Goal: Information Seeking & Learning: Find specific fact

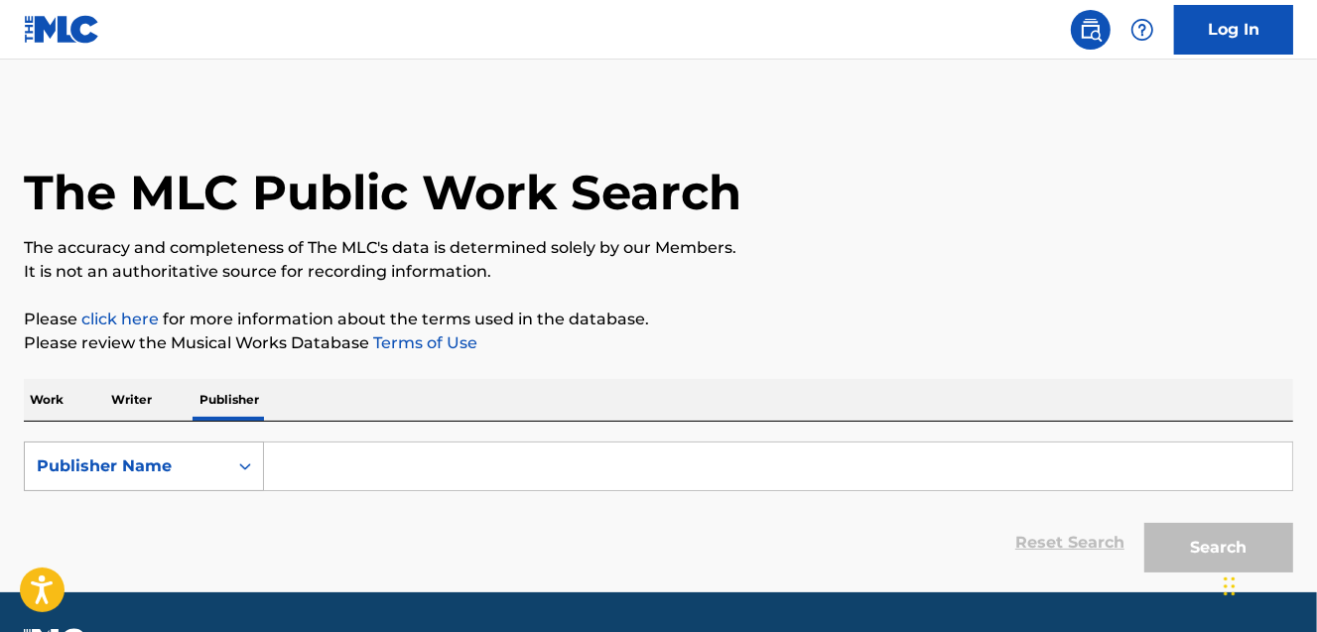
scroll to position [8, 0]
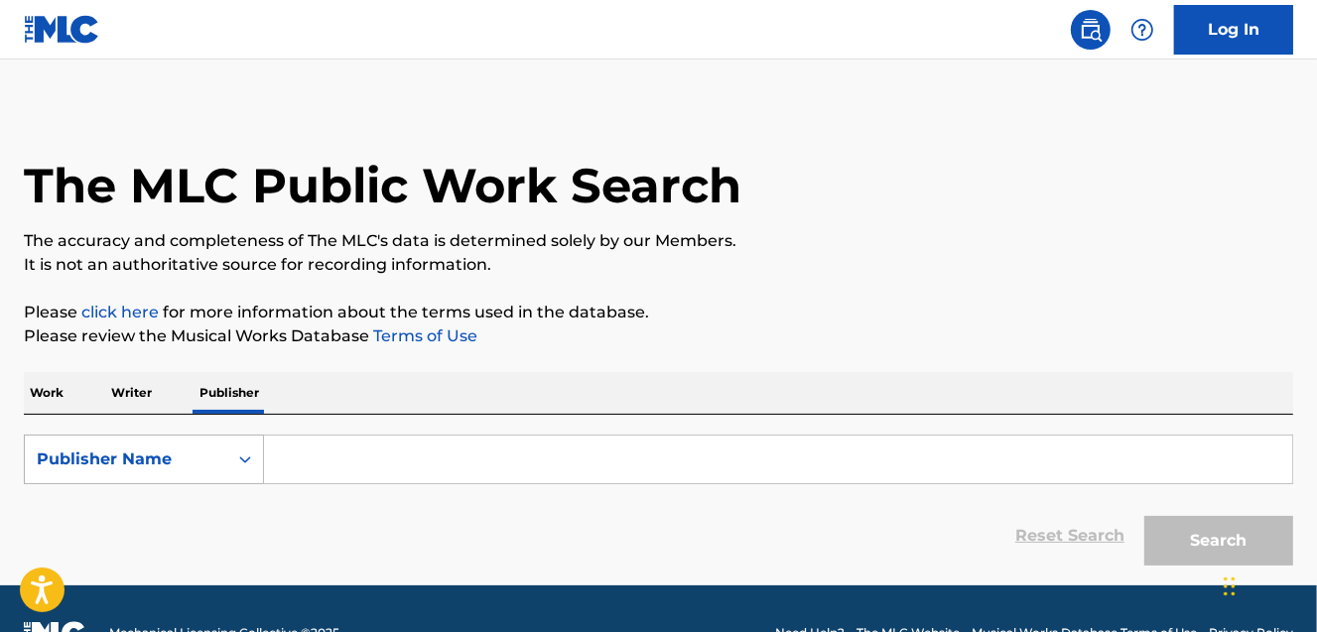
click at [187, 470] on div "Publisher Name" at bounding box center [126, 459] width 179 height 24
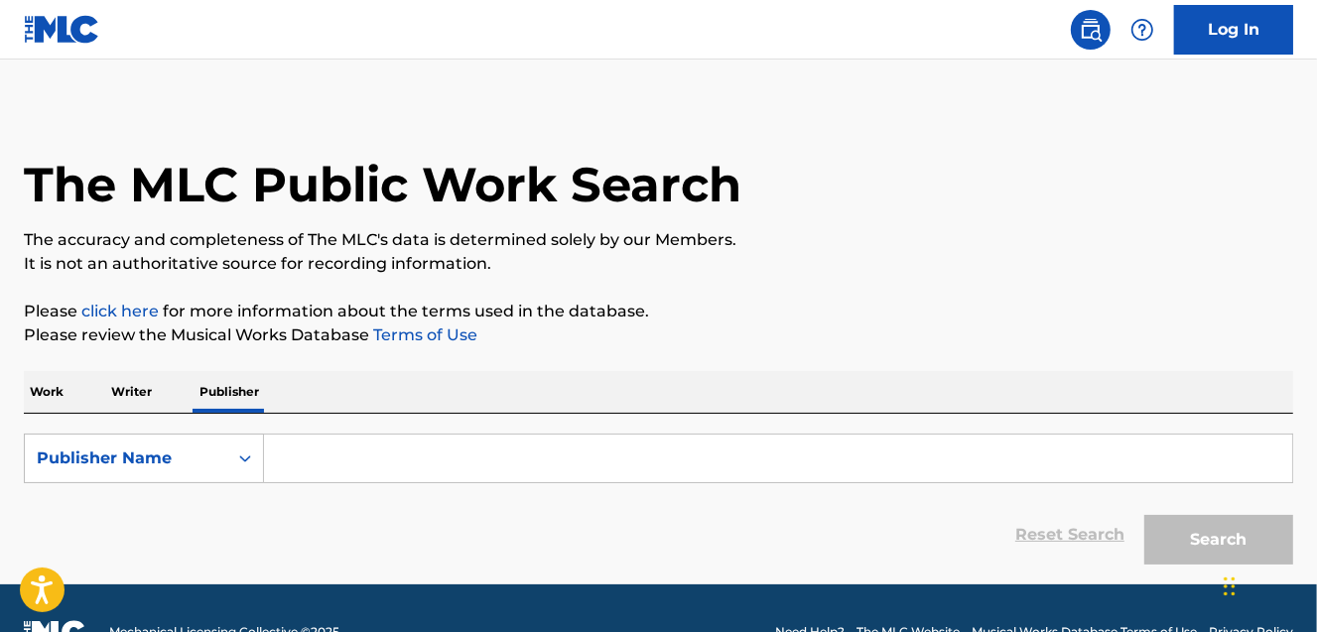
click at [40, 388] on p "Work" at bounding box center [47, 392] width 46 height 42
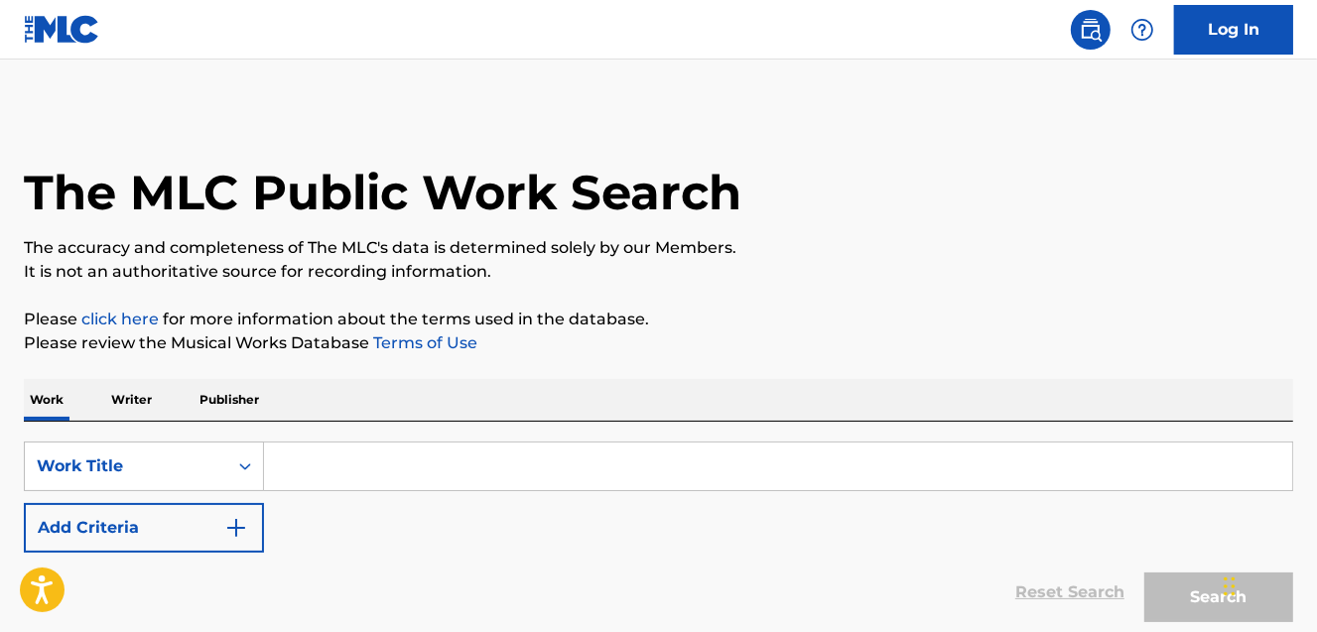
click at [282, 458] on input "Search Form" at bounding box center [778, 467] width 1028 height 48
paste input "Firefly"
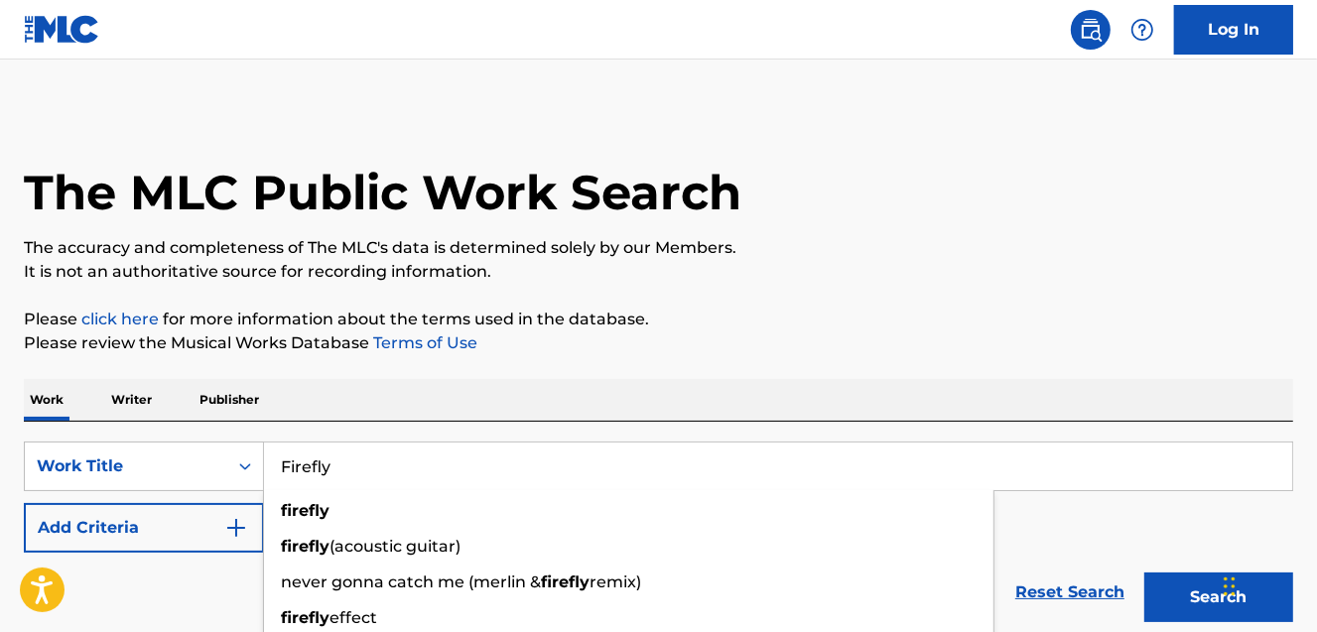
type input "Firefly"
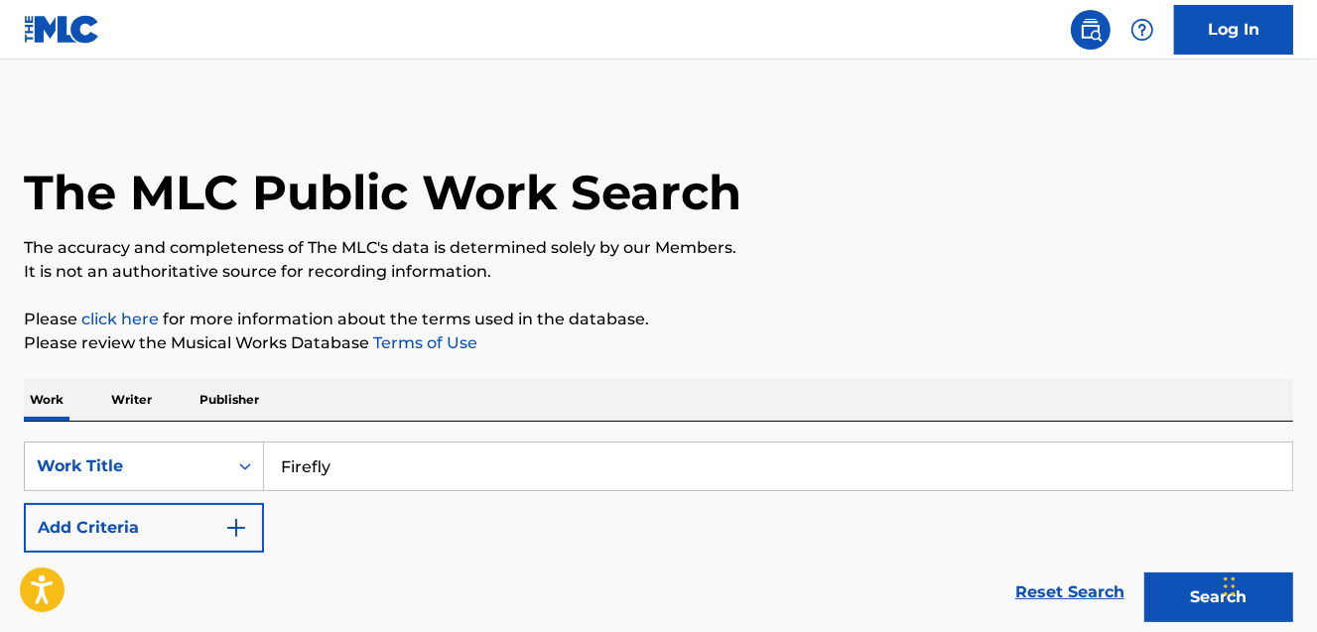
click at [206, 517] on button "Add Criteria" at bounding box center [144, 528] width 240 height 50
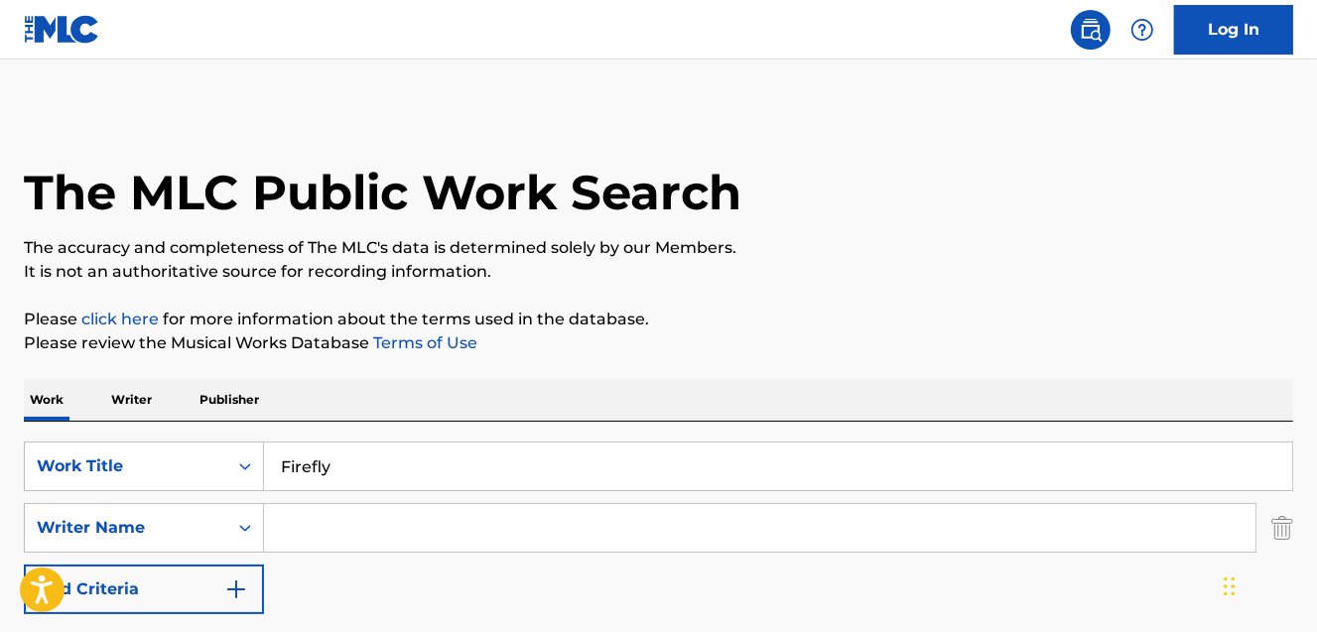
click at [323, 524] on input "Search Form" at bounding box center [759, 528] width 991 height 48
type input "[PERSON_NAME]"
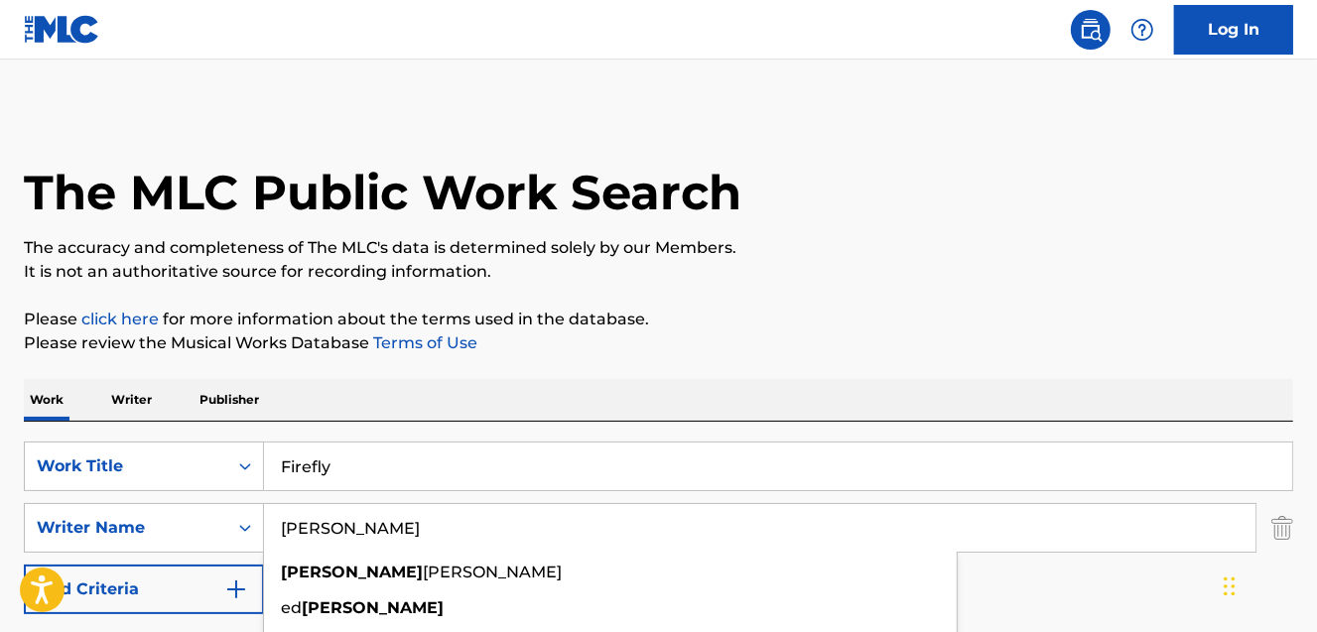
click at [881, 338] on p "Please review the Musical Works Database Terms of Use" at bounding box center [658, 343] width 1269 height 24
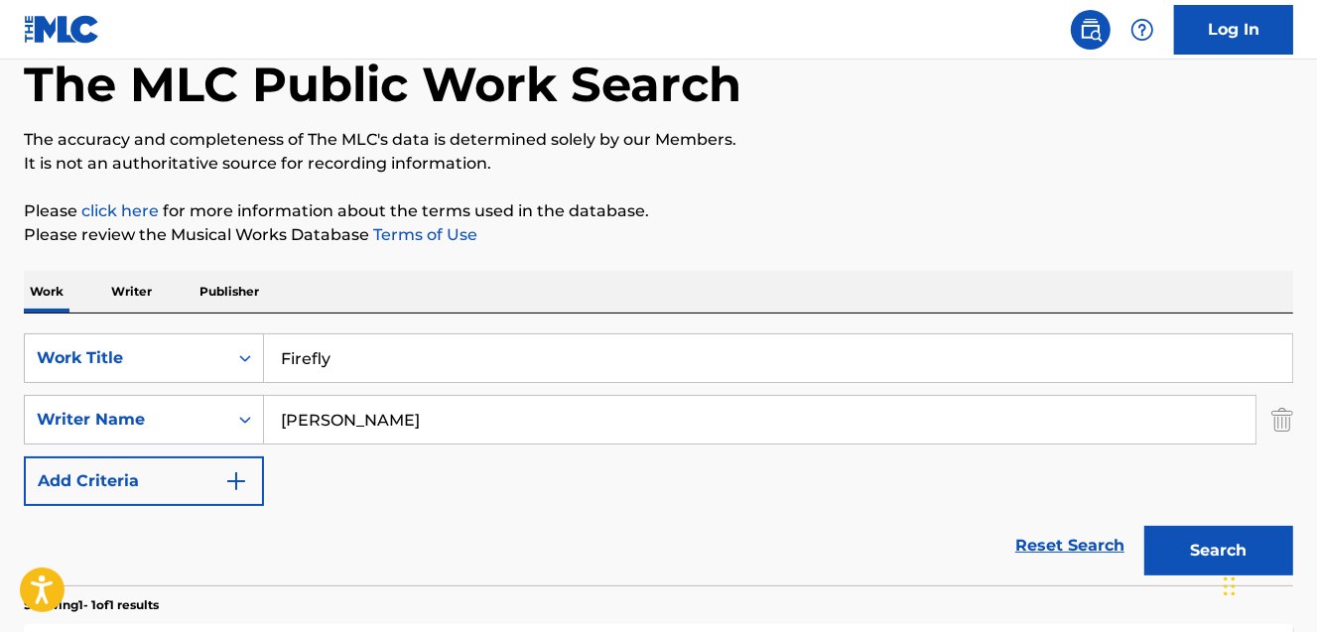
scroll to position [240, 0]
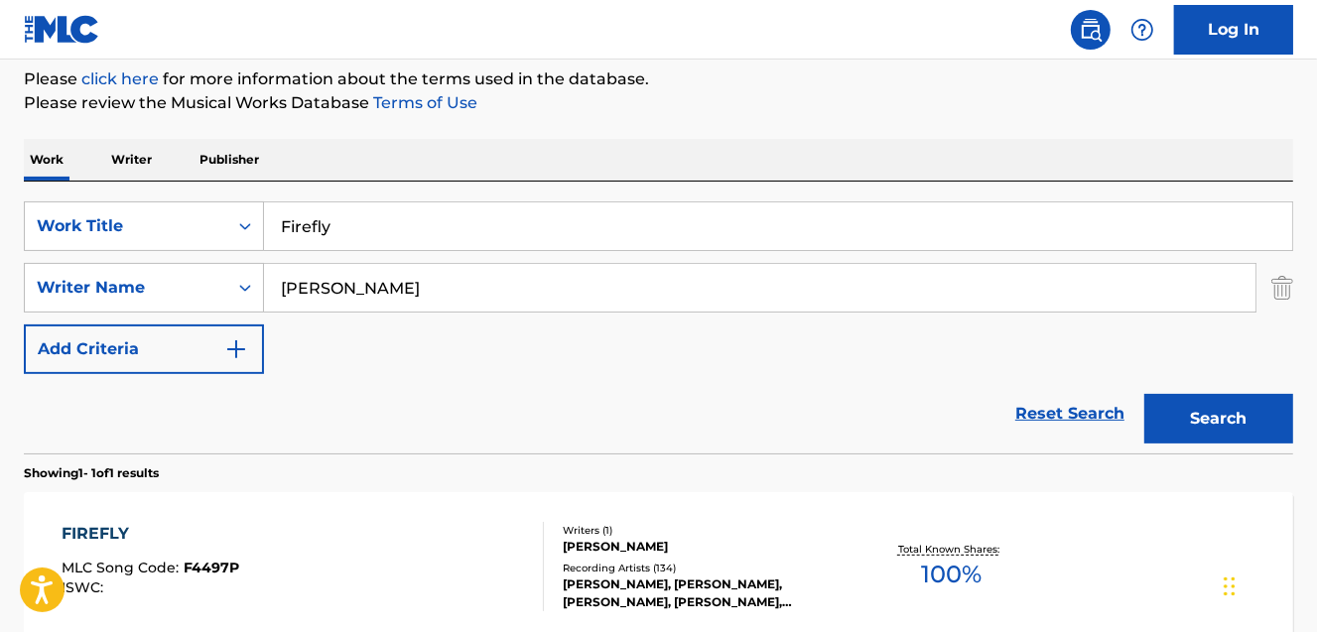
click at [1239, 437] on button "Search" at bounding box center [1218, 419] width 149 height 50
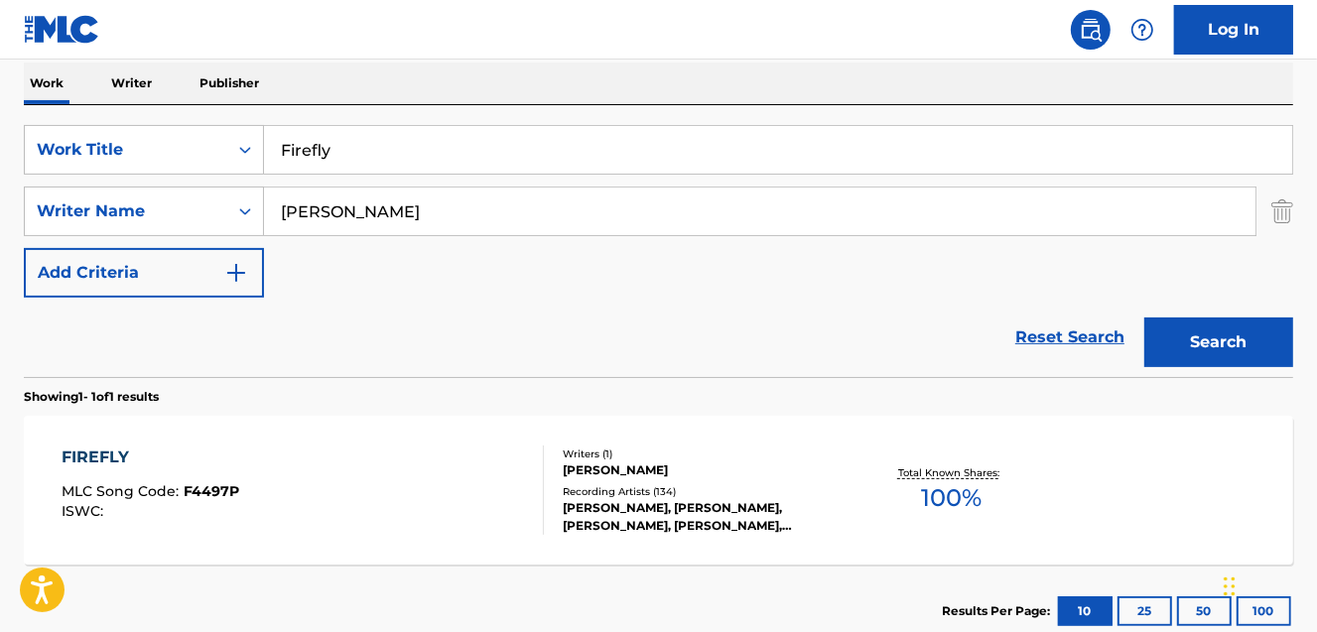
scroll to position [446, 0]
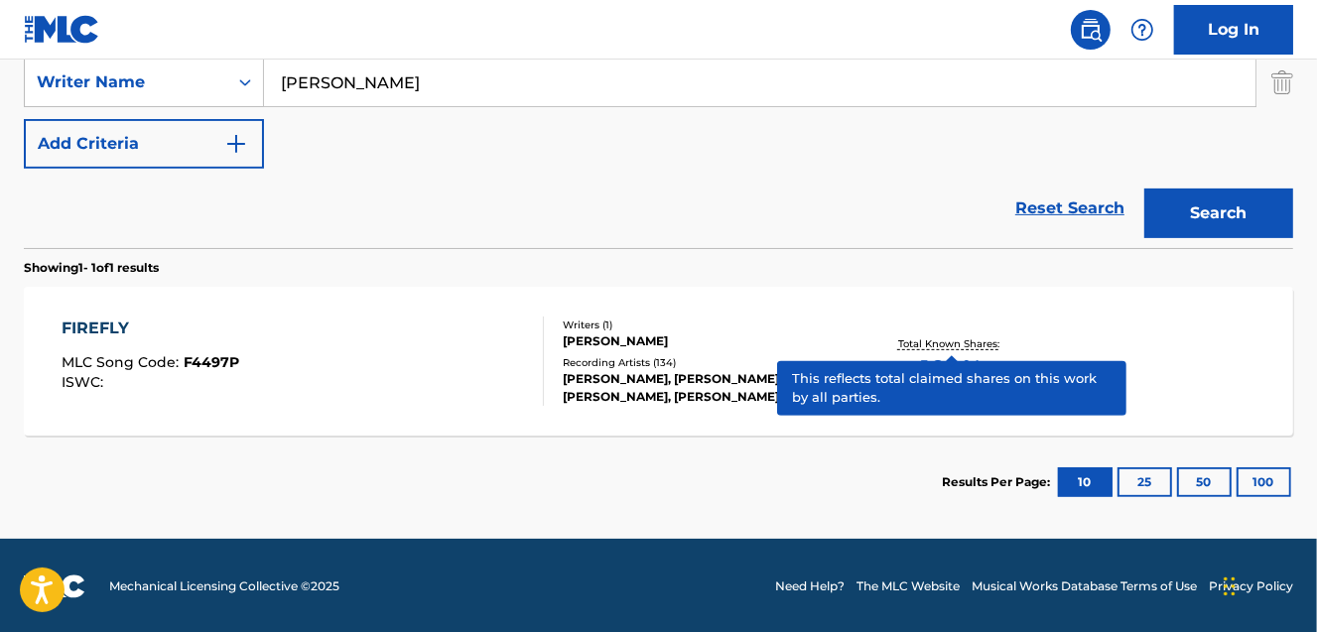
click at [938, 336] on p "Total Known Shares:" at bounding box center [951, 343] width 106 height 15
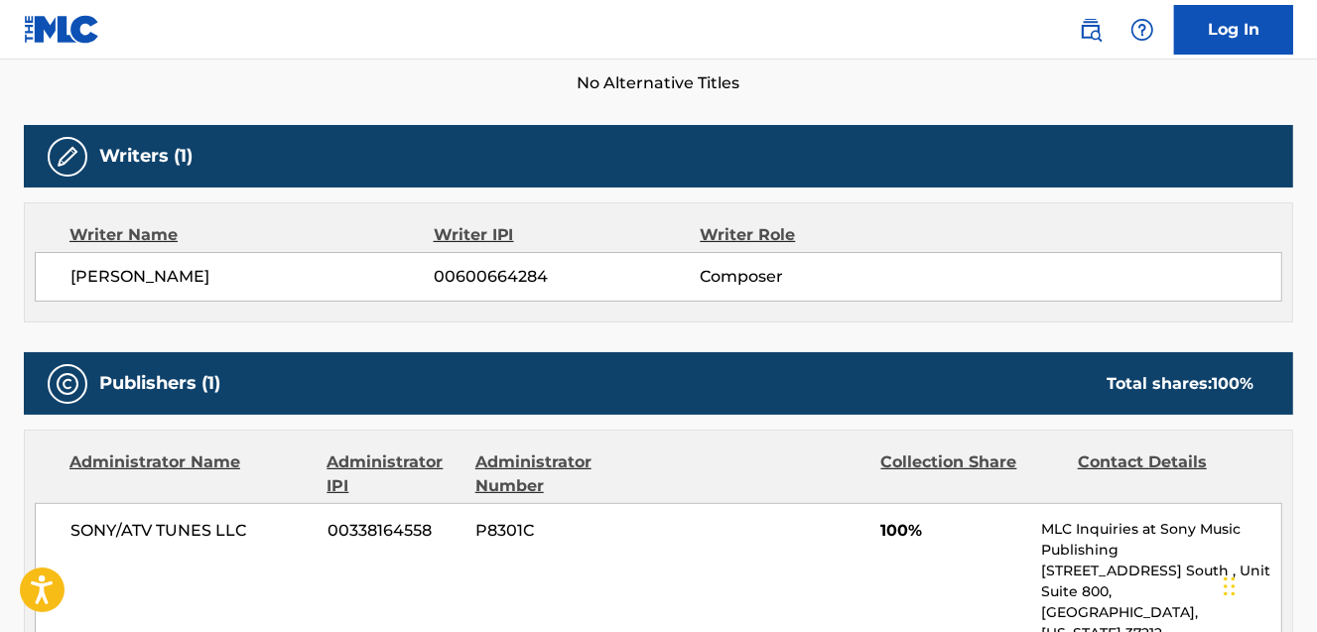
scroll to position [574, 0]
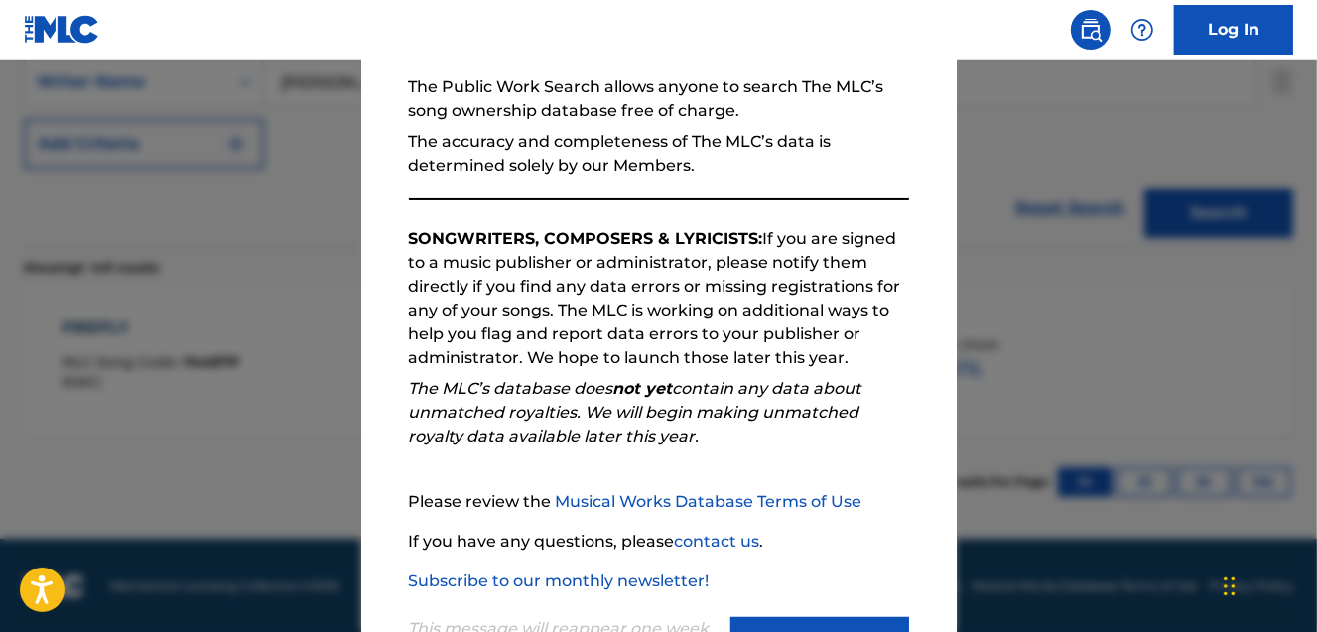
scroll to position [275, 0]
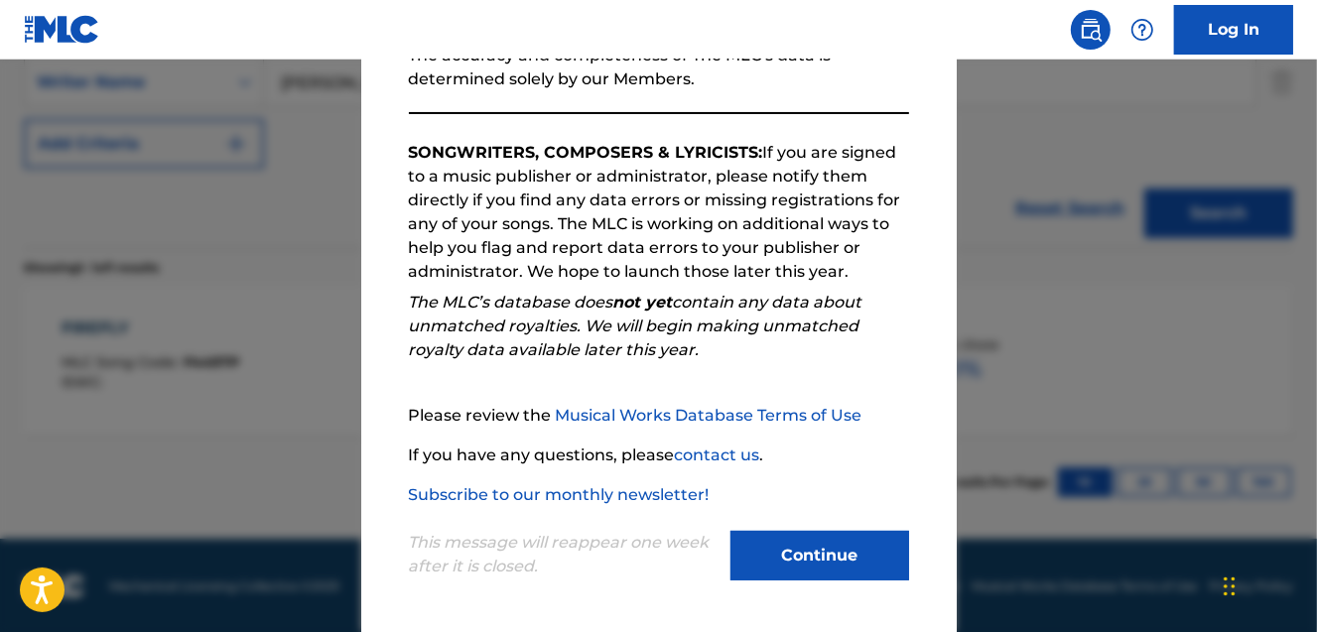
click at [238, 325] on div at bounding box center [658, 376] width 1317 height 632
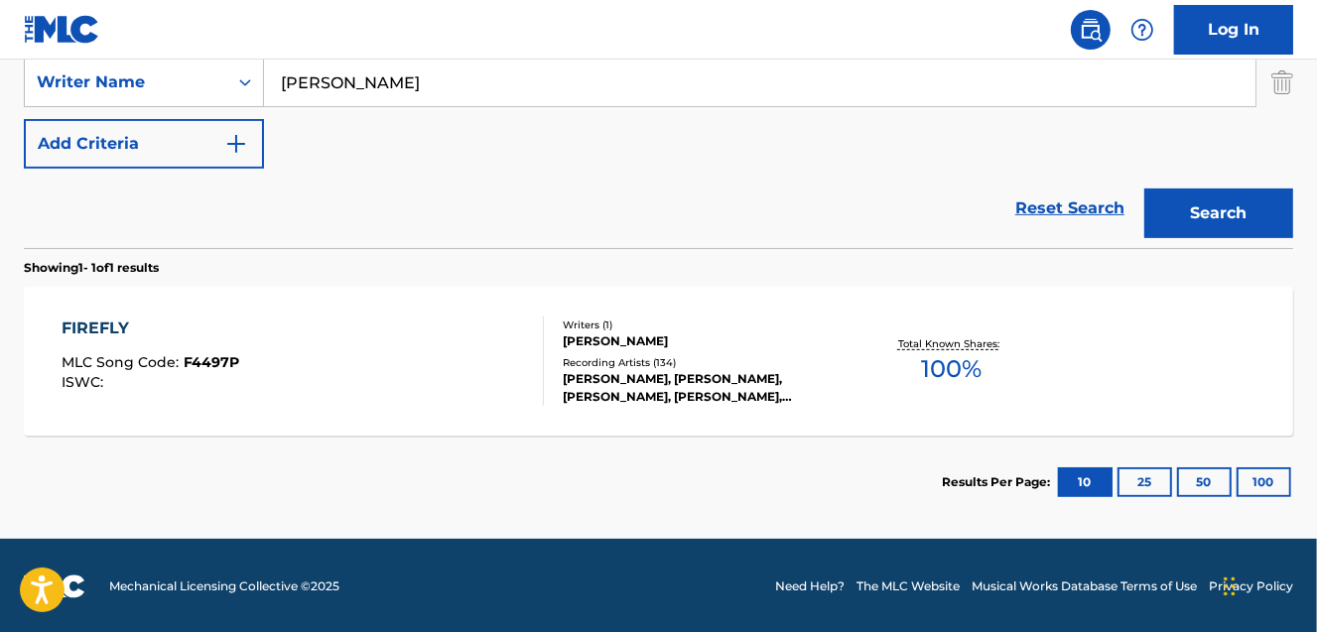
click at [213, 154] on button "Add Criteria" at bounding box center [144, 144] width 240 height 50
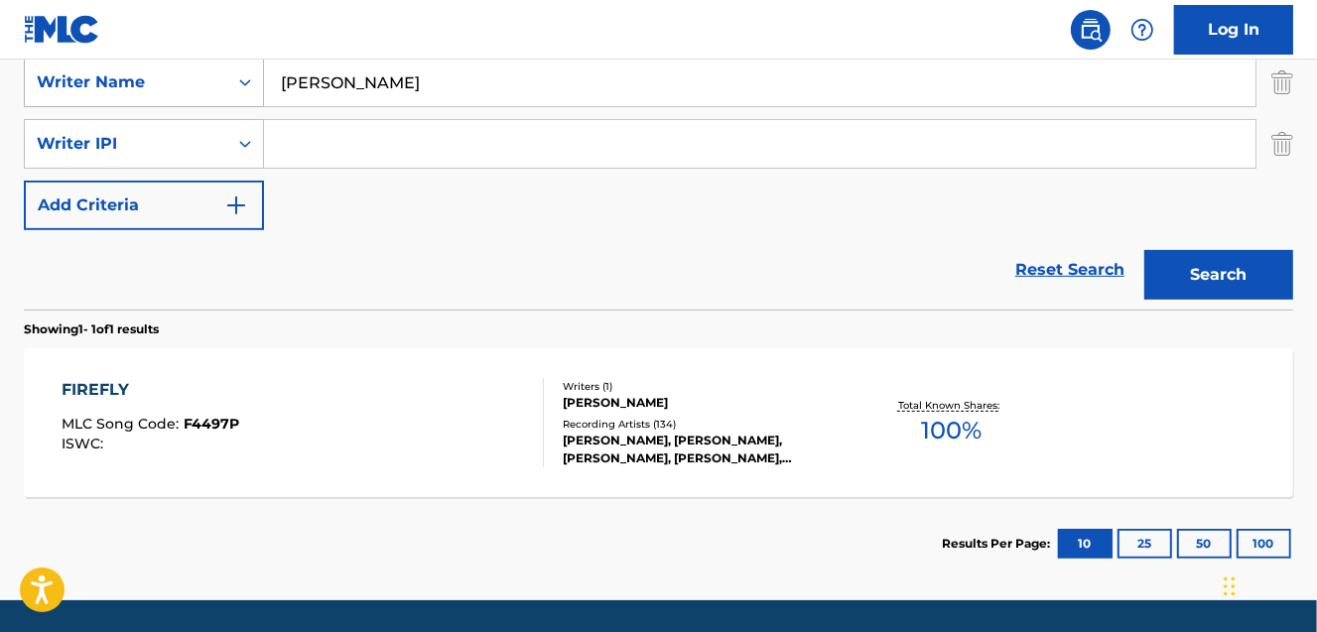
click at [250, 85] on icon "Search Form" at bounding box center [245, 82] width 20 height 20
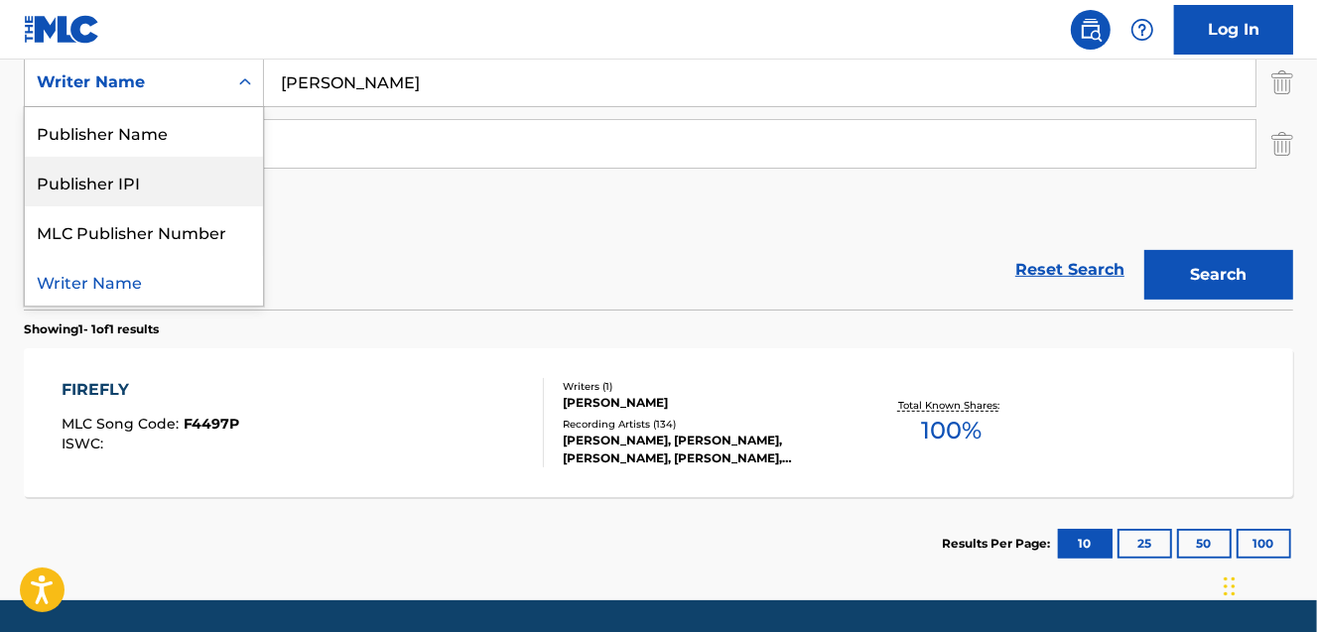
click at [431, 223] on div "SearchWithCriteriafb4a1a60-072c-4e06-b93e-e02aca066bfa Work Title Firefly Searc…" at bounding box center [658, 113] width 1269 height 234
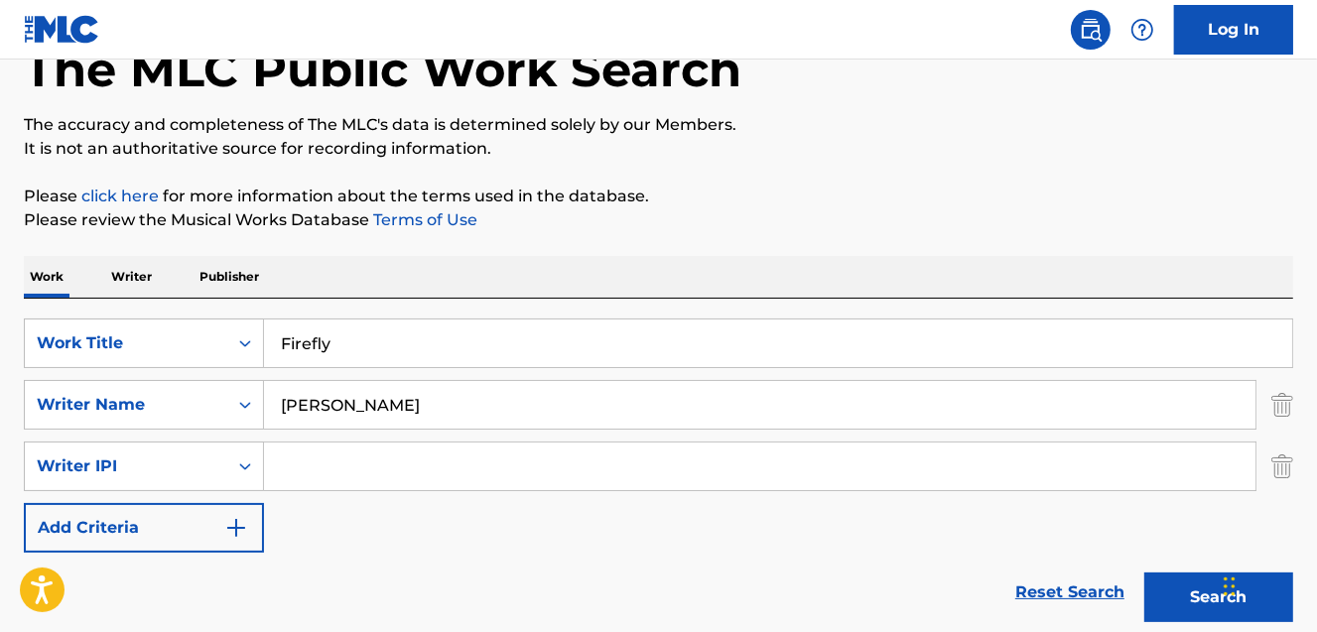
scroll to position [240, 0]
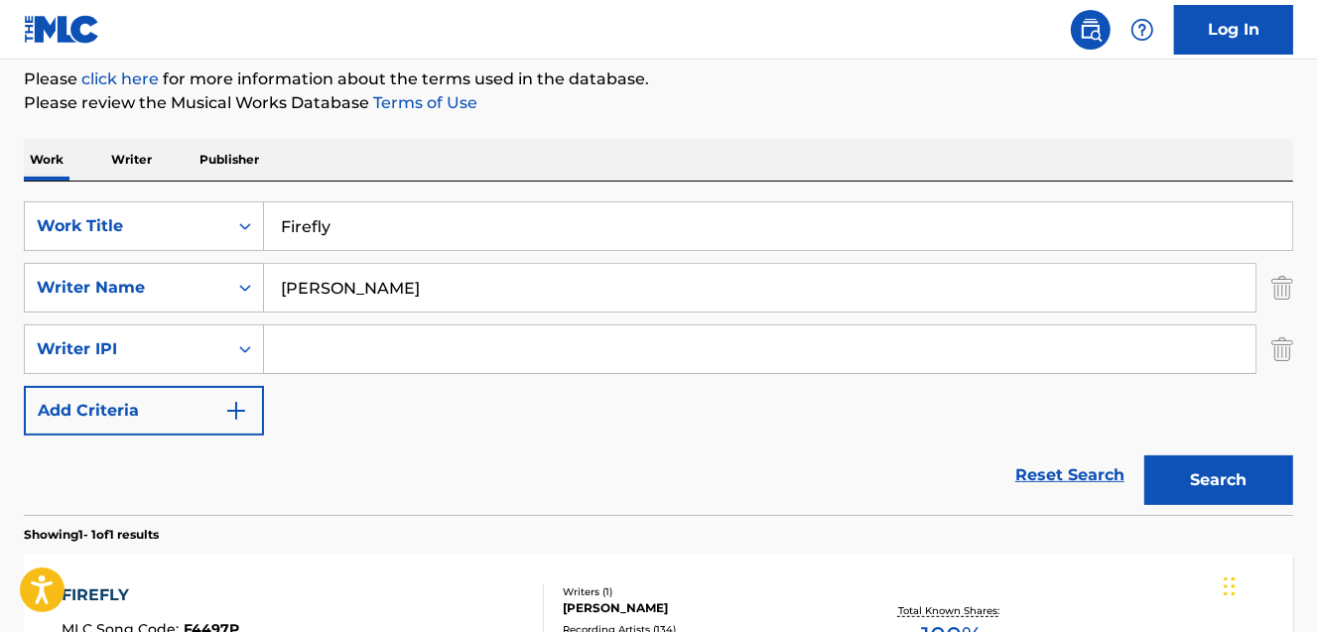
click at [291, 238] on input "Firefly" at bounding box center [778, 226] width 1028 height 48
click at [290, 238] on input "Firefly" at bounding box center [778, 226] width 1028 height 48
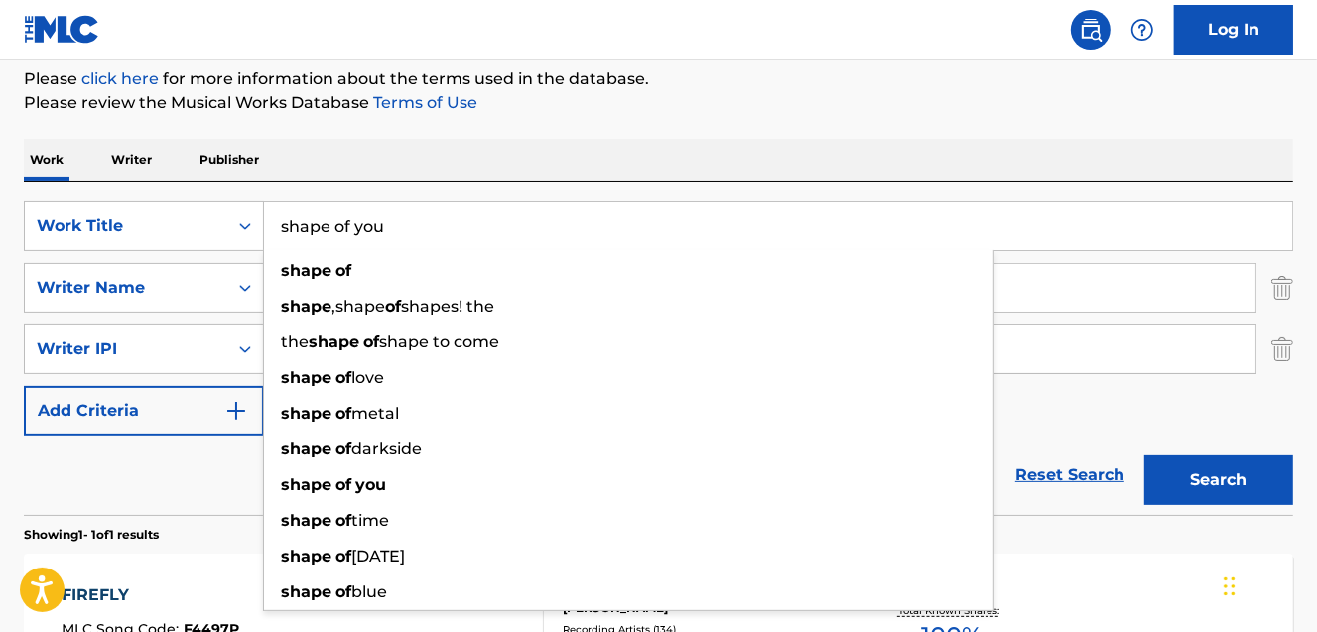
type input "shape of you"
click at [1144, 455] on button "Search" at bounding box center [1218, 480] width 149 height 50
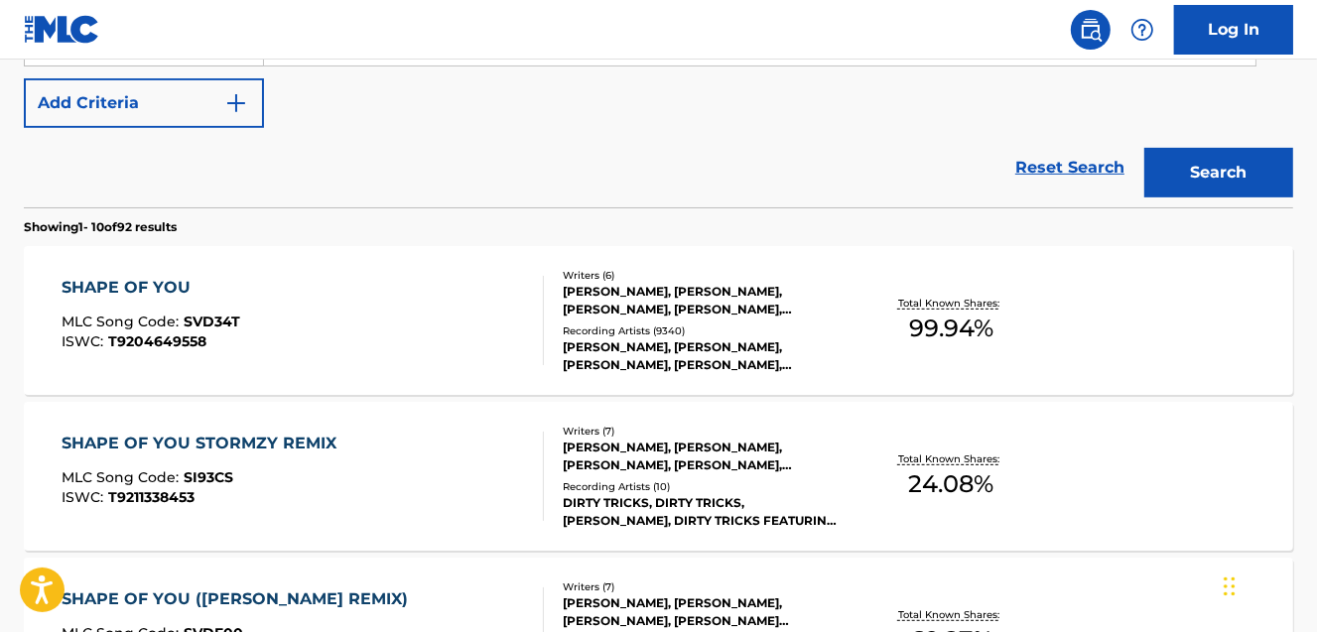
scroll to position [721, 0]
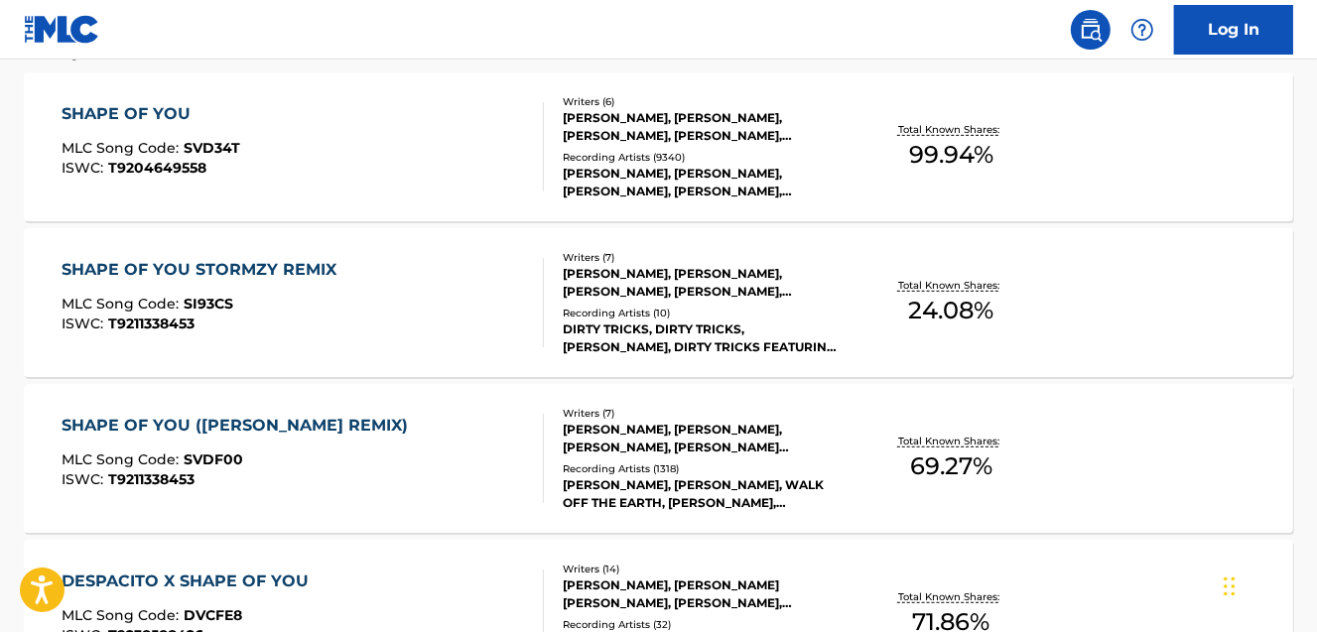
click at [877, 191] on div "SHAPE OF YOU MLC Song Code : SVD34T ISWC : T9204649558 Writers ( 6 ) [PERSON_NA…" at bounding box center [658, 146] width 1269 height 149
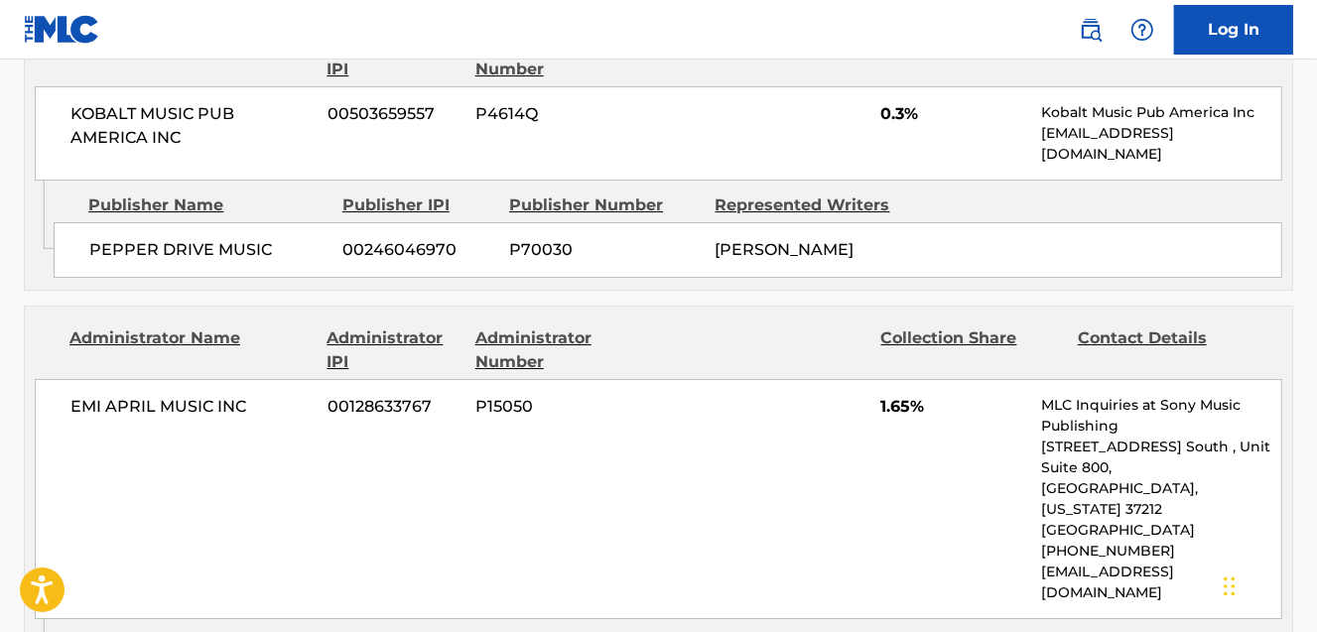
scroll to position [4810, 0]
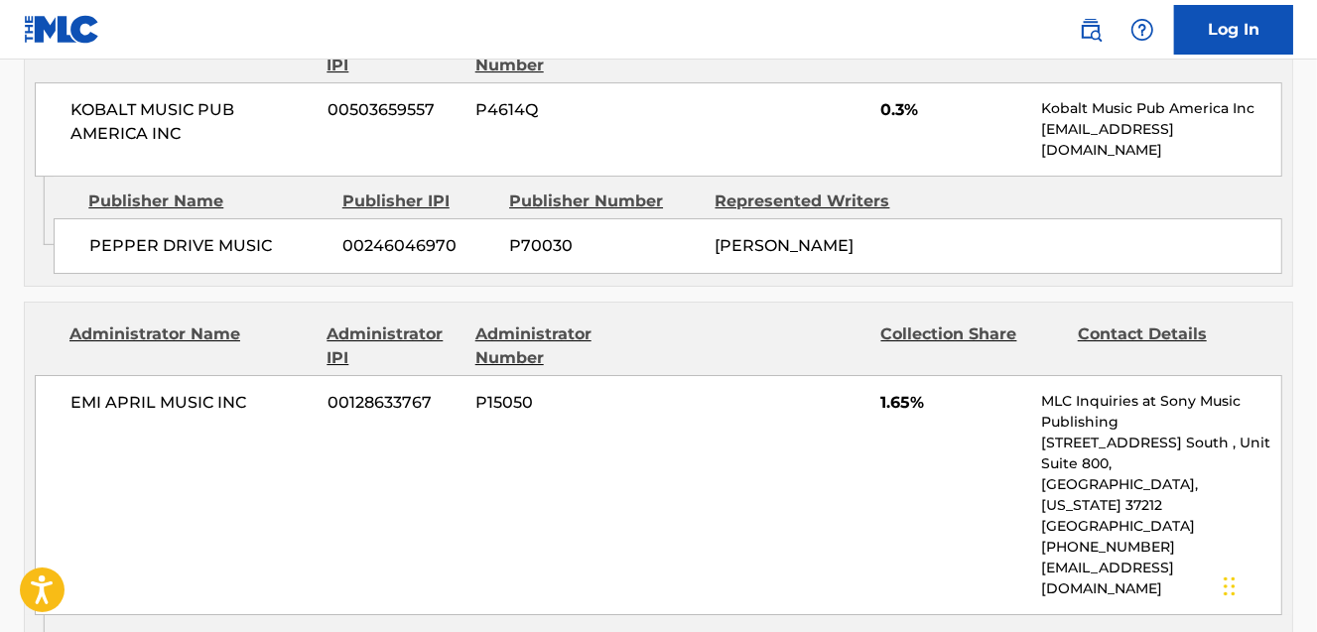
scroll to position [896, 0]
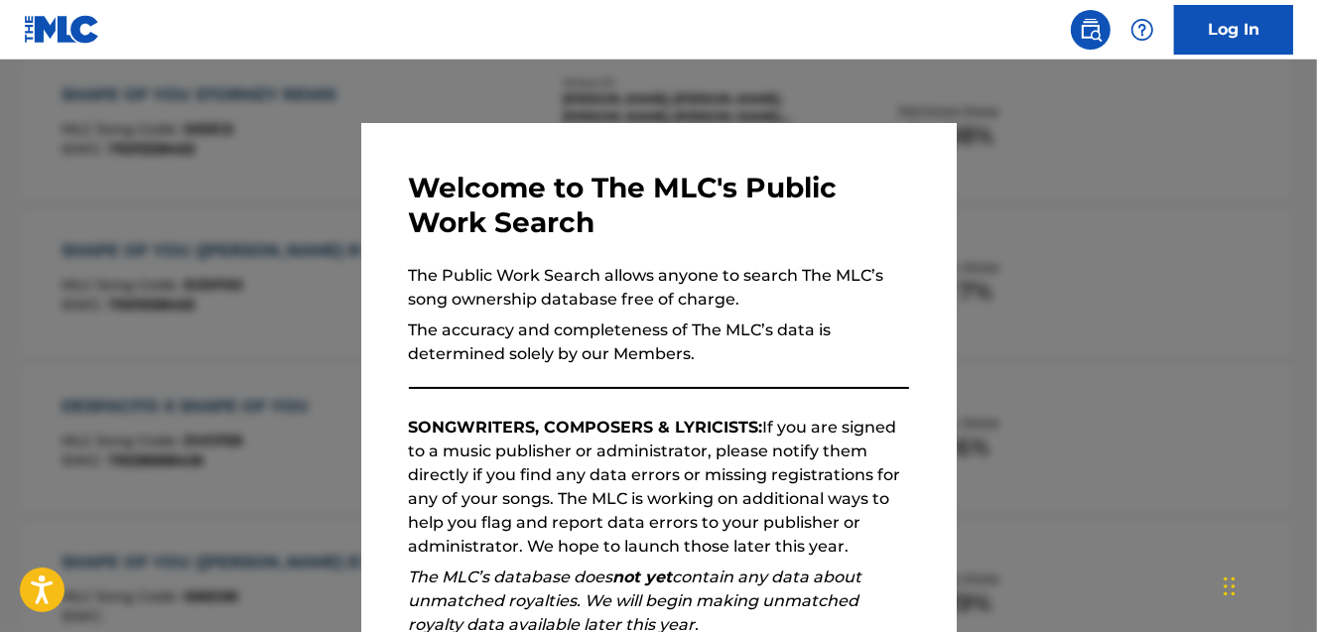
click at [195, 273] on div at bounding box center [658, 376] width 1317 height 632
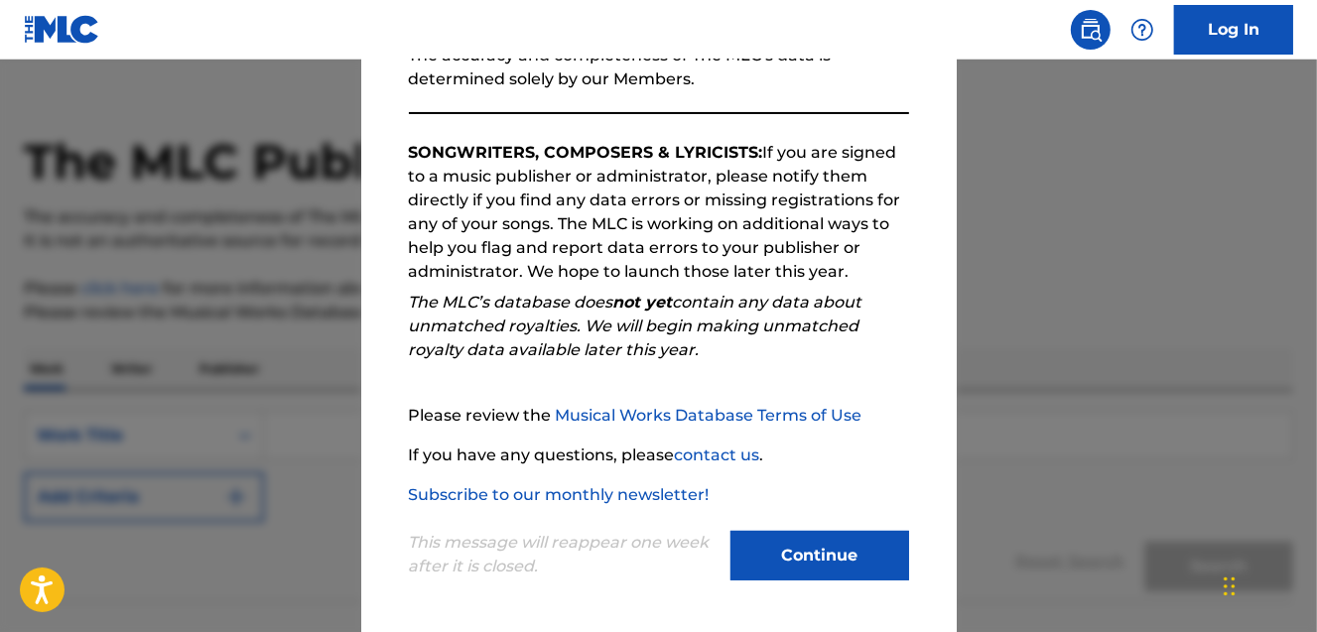
scroll to position [166, 0]
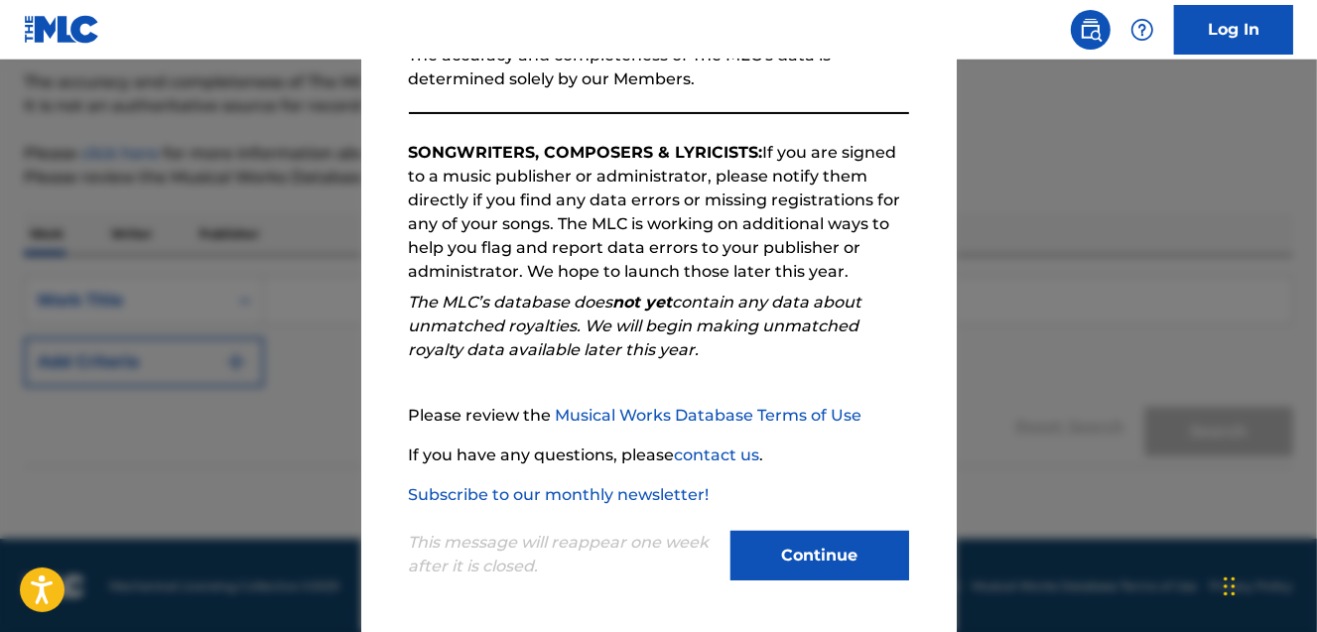
click at [775, 549] on button "Continue" at bounding box center [819, 556] width 179 height 50
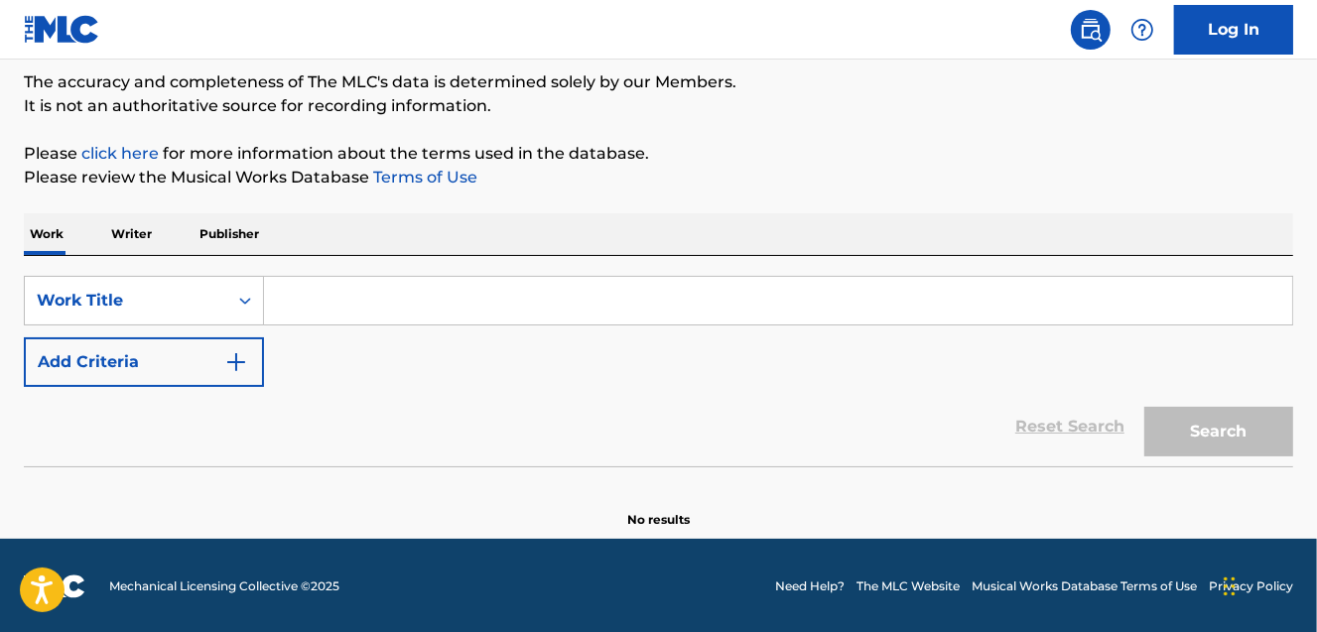
click at [339, 278] on input "Search Form" at bounding box center [778, 301] width 1028 height 48
paste input "Azizam""
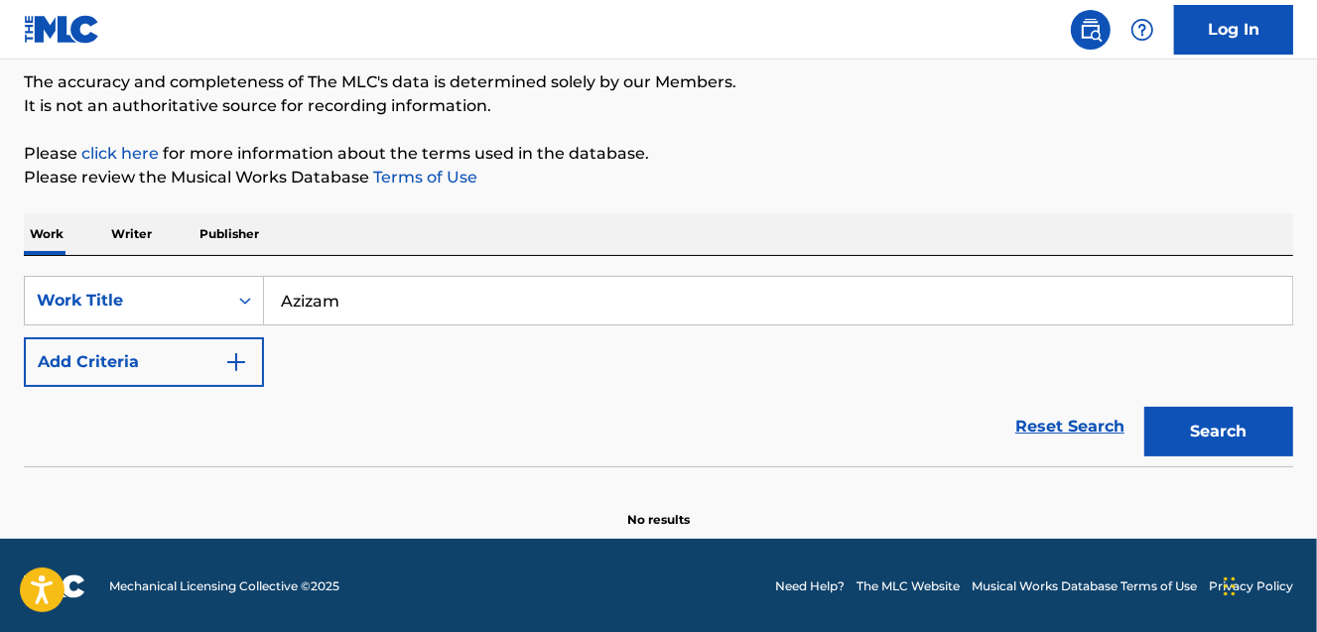
type input "Azizam"
click at [140, 362] on button "Add Criteria" at bounding box center [144, 362] width 240 height 50
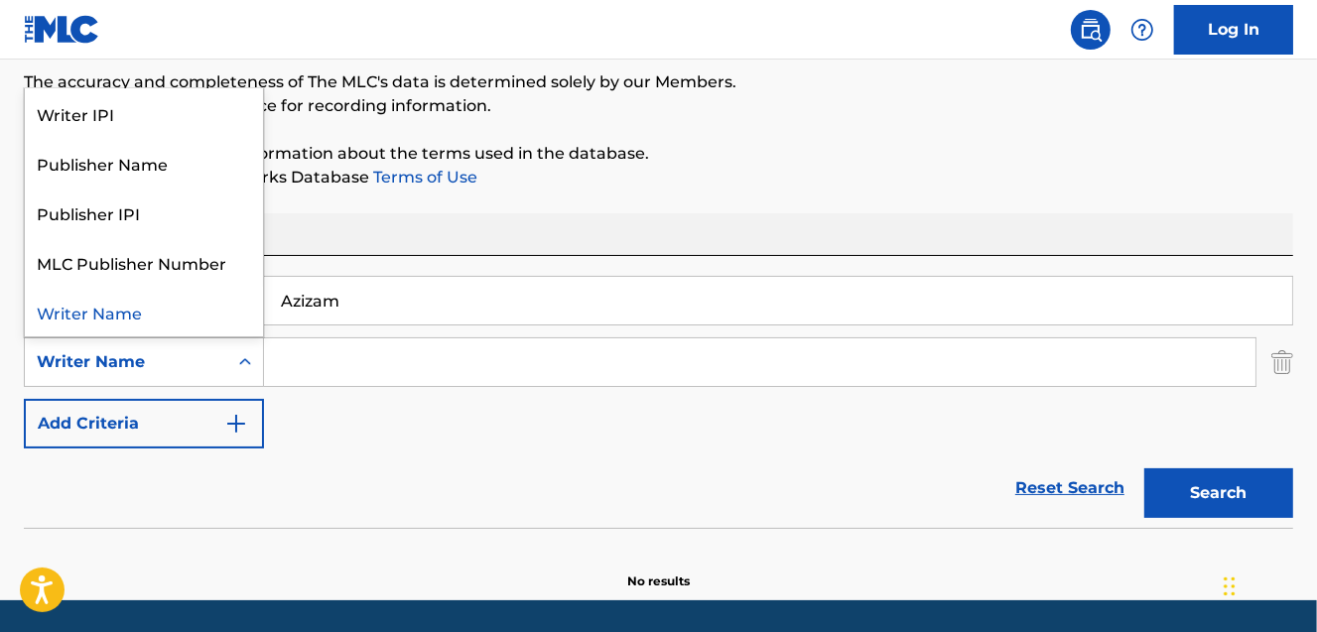
click at [208, 375] on div "Writer Name" at bounding box center [126, 362] width 202 height 38
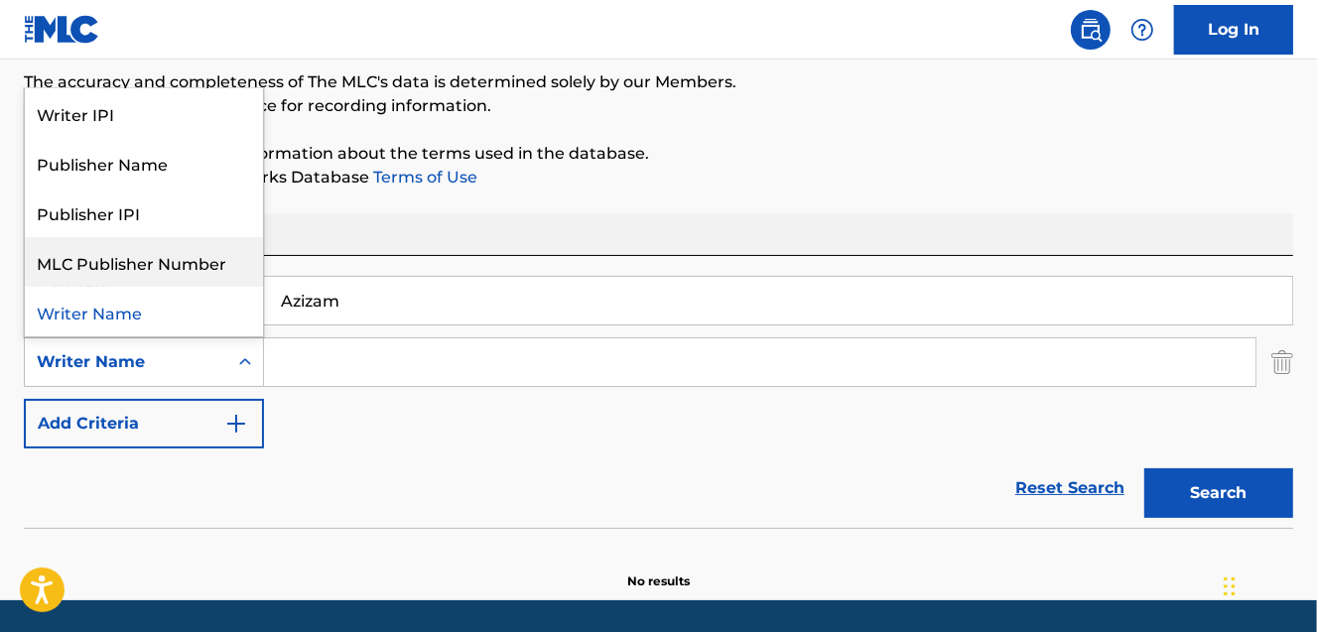
click at [387, 359] on input "Search Form" at bounding box center [759, 362] width 991 height 48
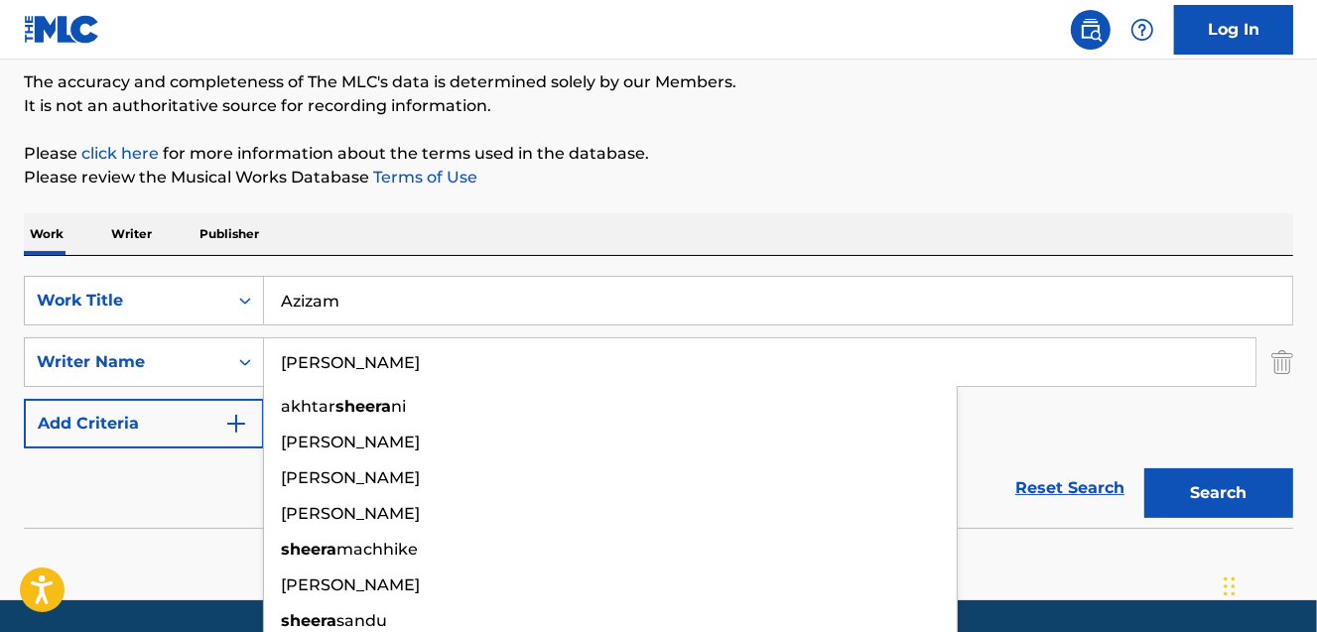
type input "[PERSON_NAME]"
click at [1144, 468] on button "Search" at bounding box center [1218, 493] width 149 height 50
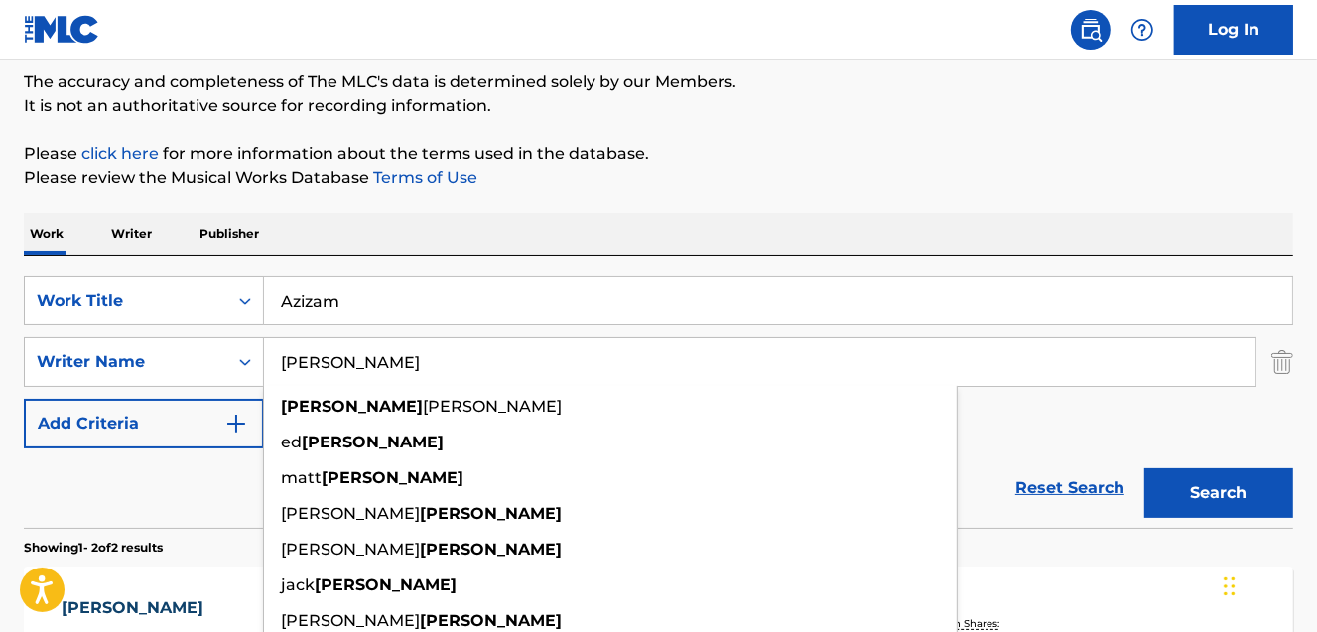
click at [973, 155] on p "Please click here for more information about the terms used in the database." at bounding box center [658, 154] width 1269 height 24
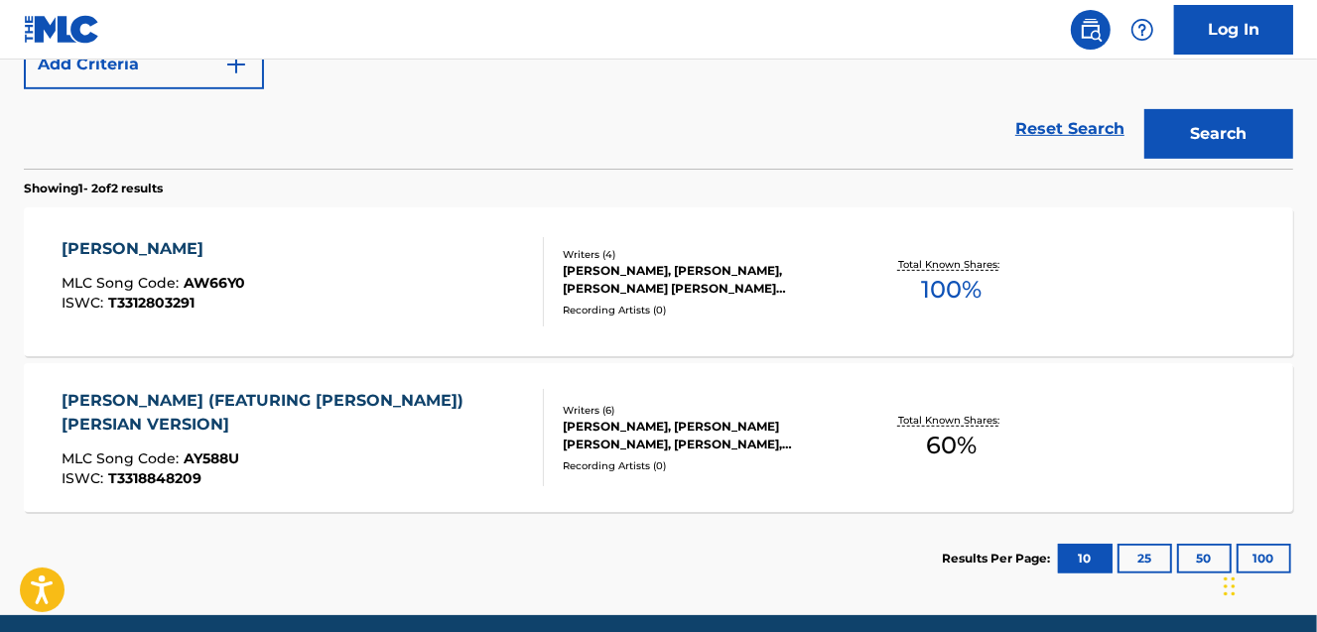
scroll to position [527, 0]
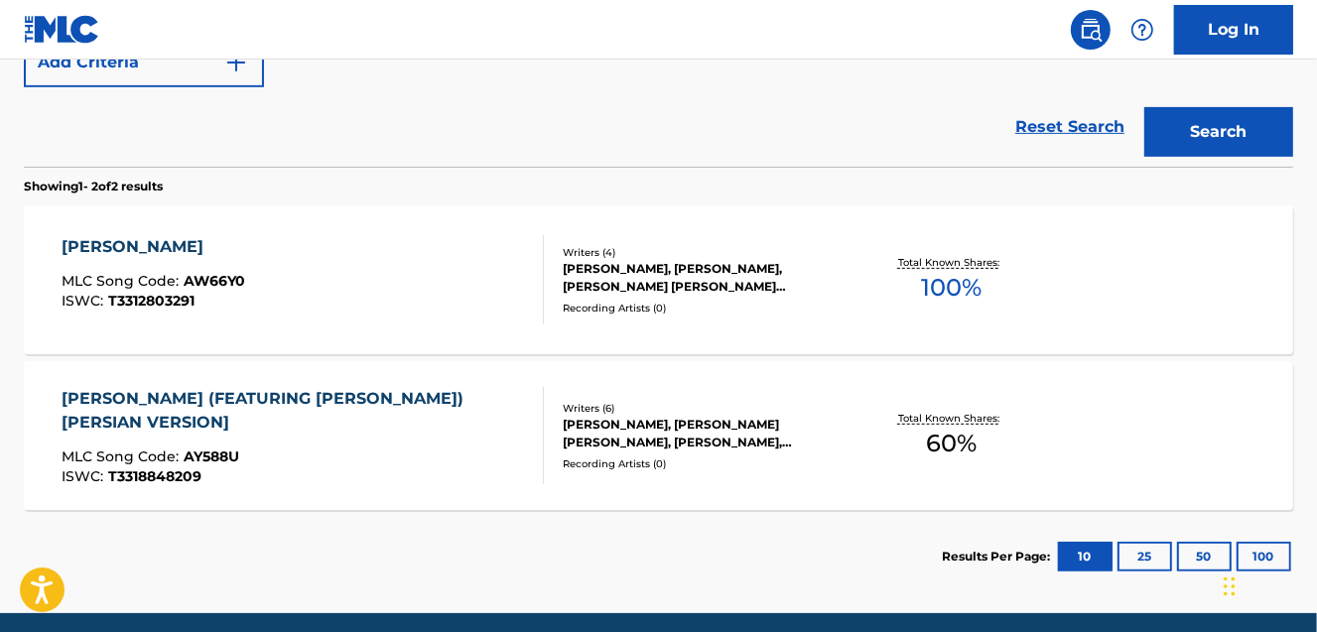
click at [781, 313] on div "Recording Artists ( 0 )" at bounding box center [704, 308] width 283 height 15
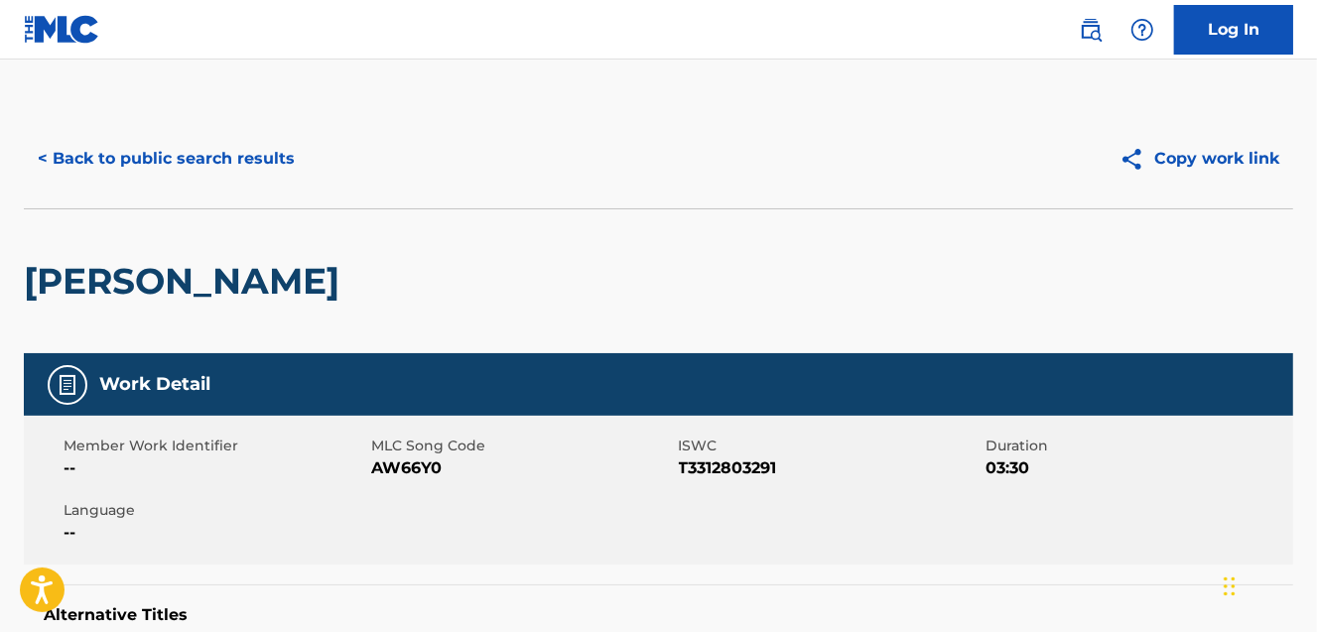
scroll to position [601, 0]
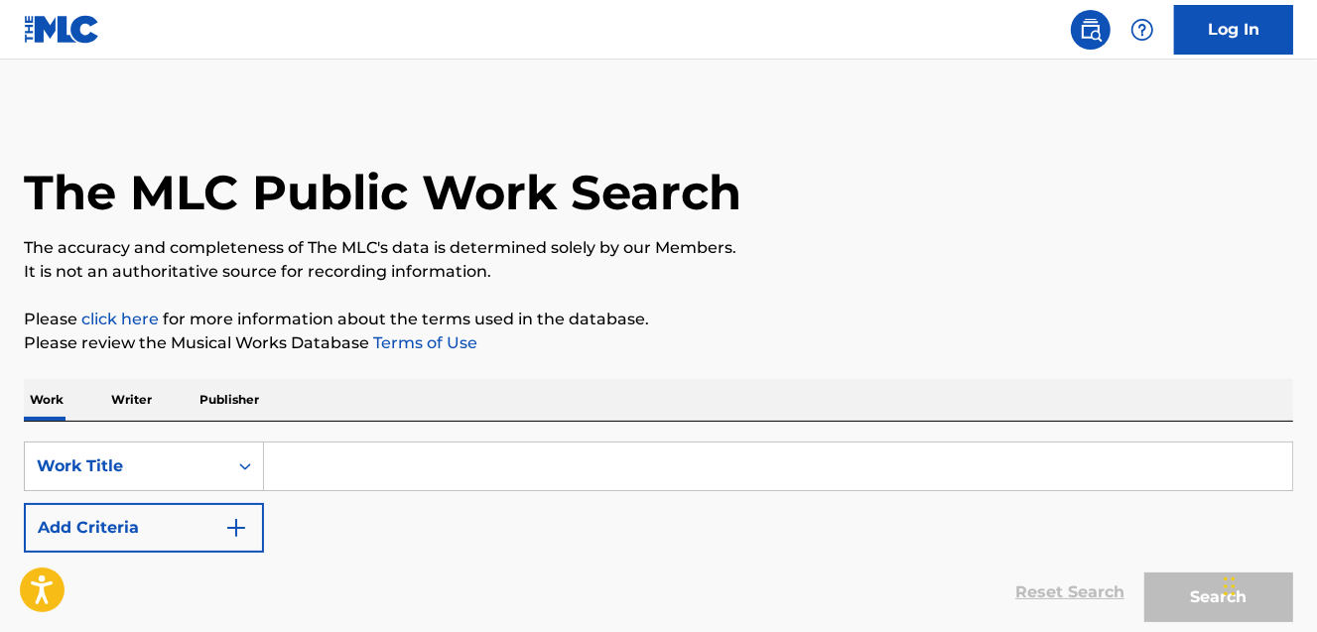
click at [408, 445] on input "Search Form" at bounding box center [778, 467] width 1028 height 48
paste input "Magical"
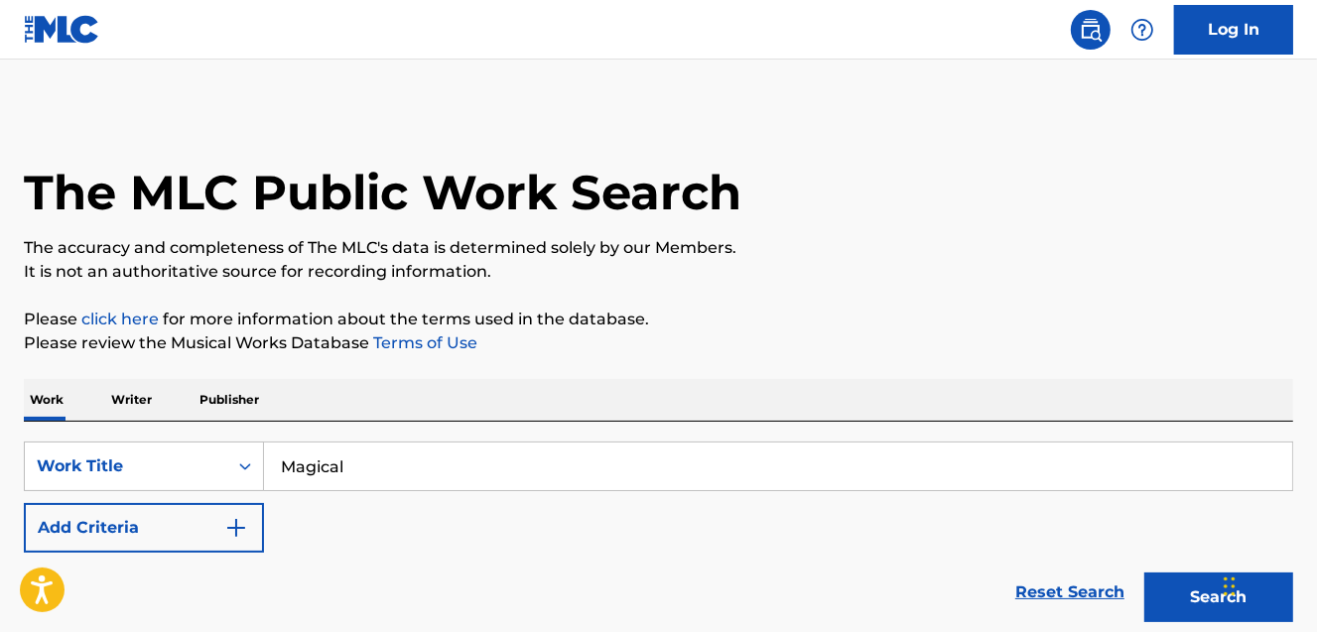
type input "Magical"
click at [233, 518] on img "Search Form" at bounding box center [236, 528] width 24 height 24
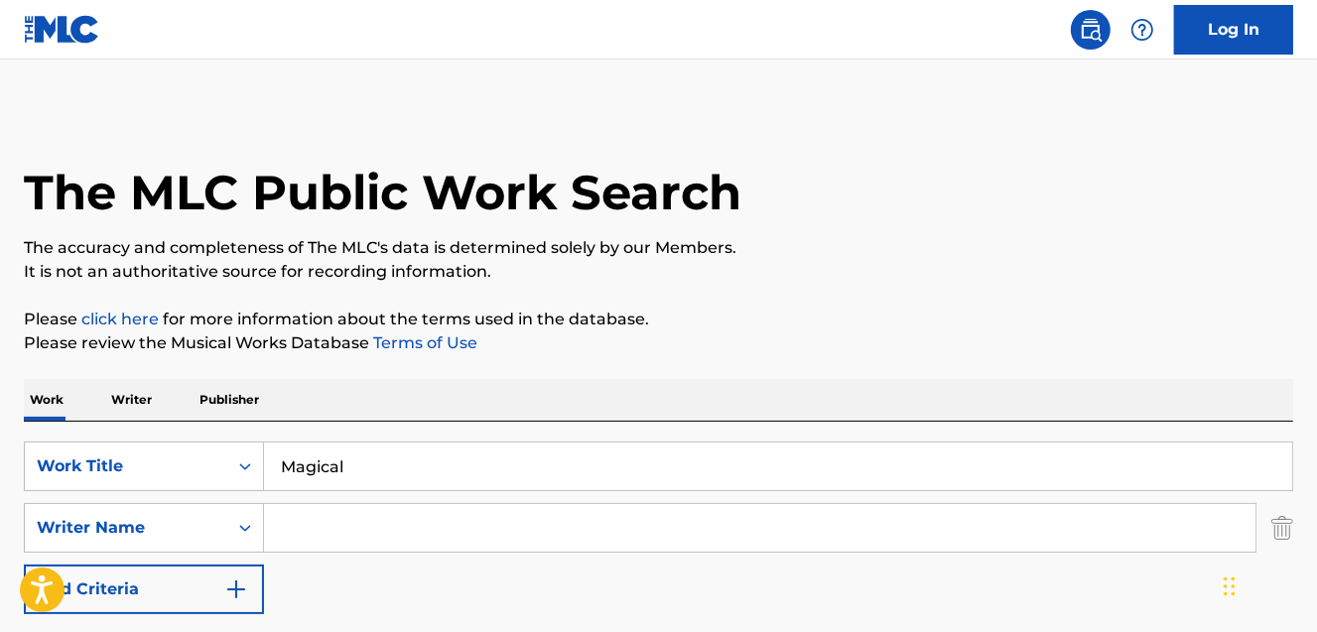
click at [362, 520] on input "Search Form" at bounding box center [759, 528] width 991 height 48
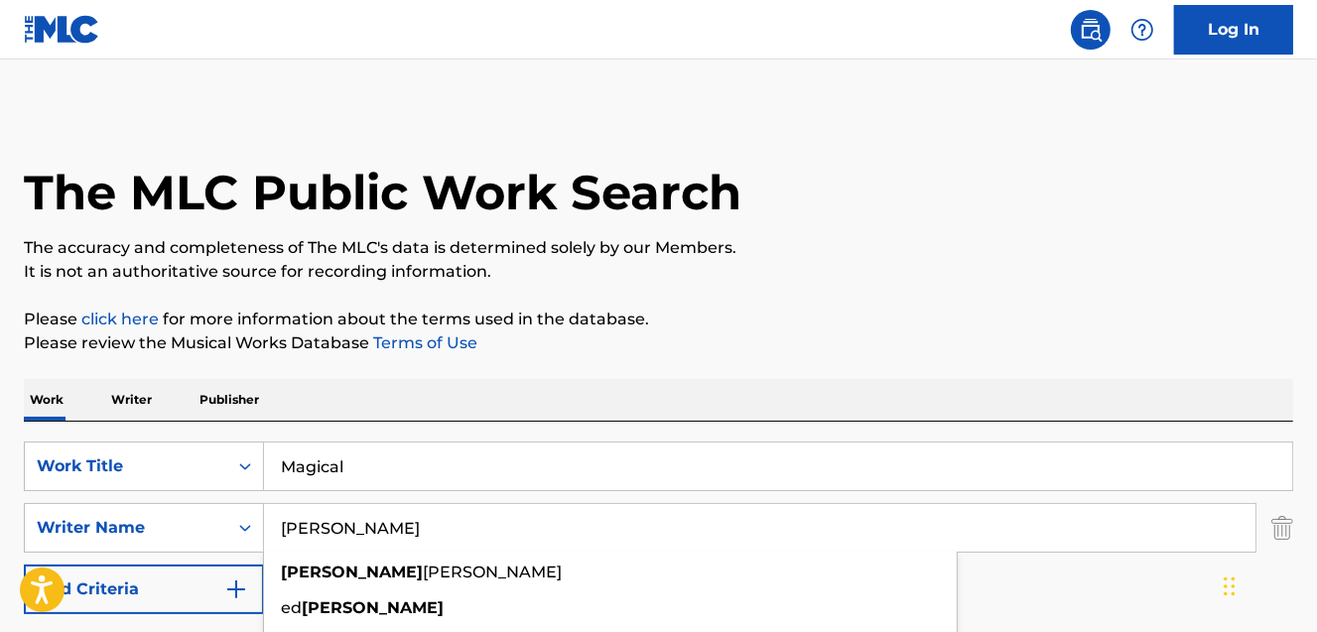
type input "[PERSON_NAME]"
click at [869, 265] on p "It is not an authoritative source for recording information." at bounding box center [658, 272] width 1269 height 24
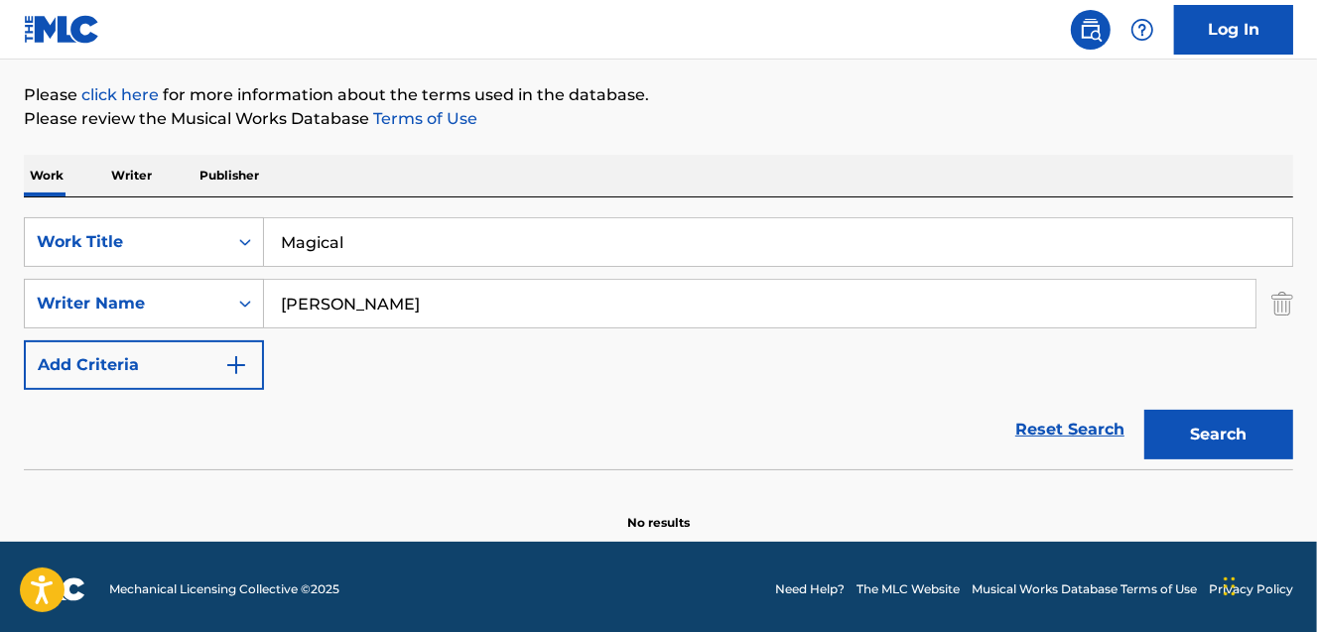
scroll to position [227, 0]
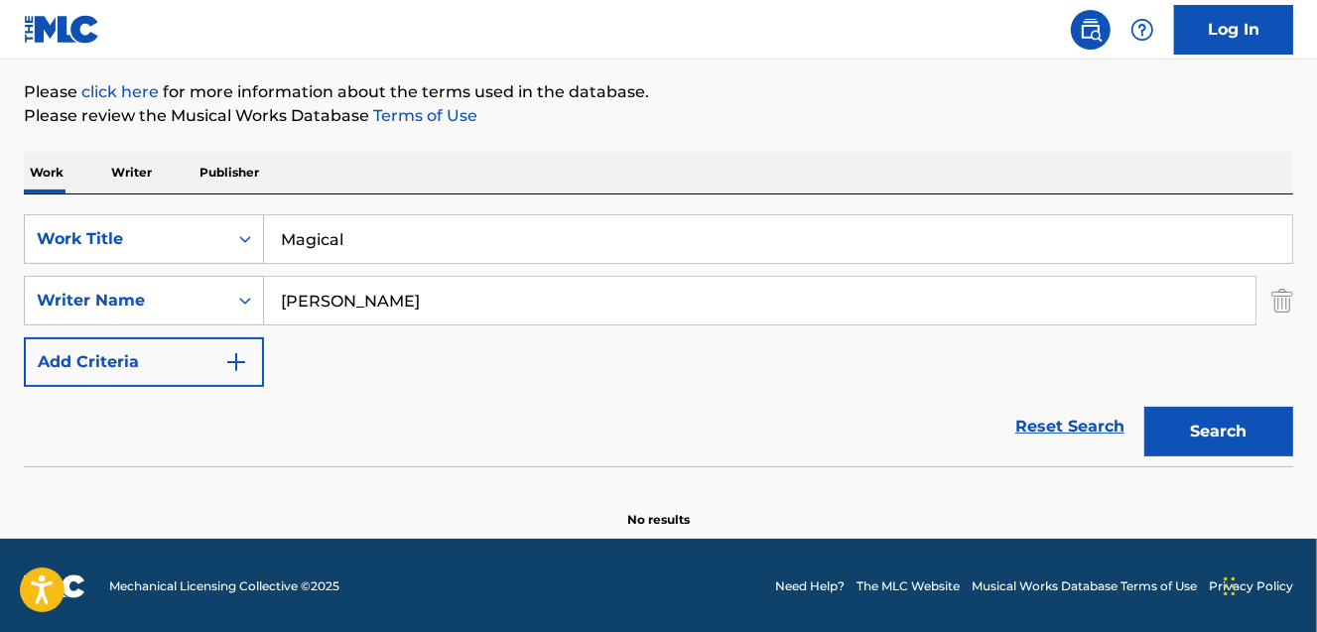
click at [1208, 443] on button "Search" at bounding box center [1218, 432] width 149 height 50
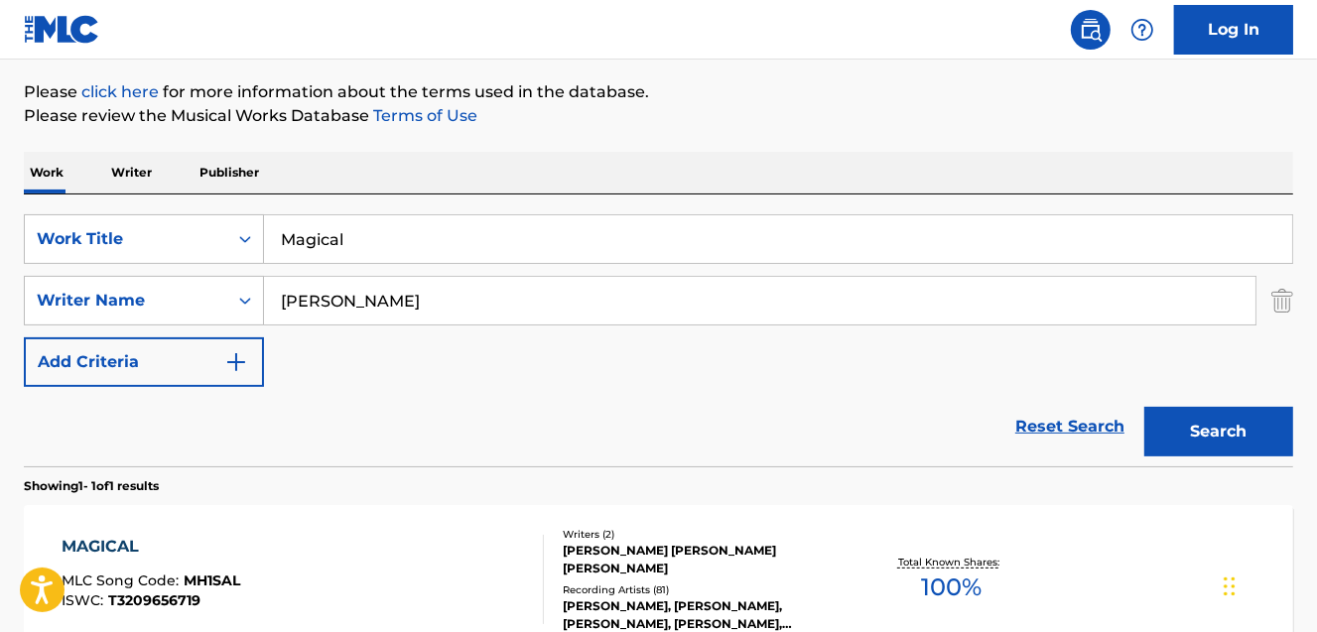
scroll to position [348, 0]
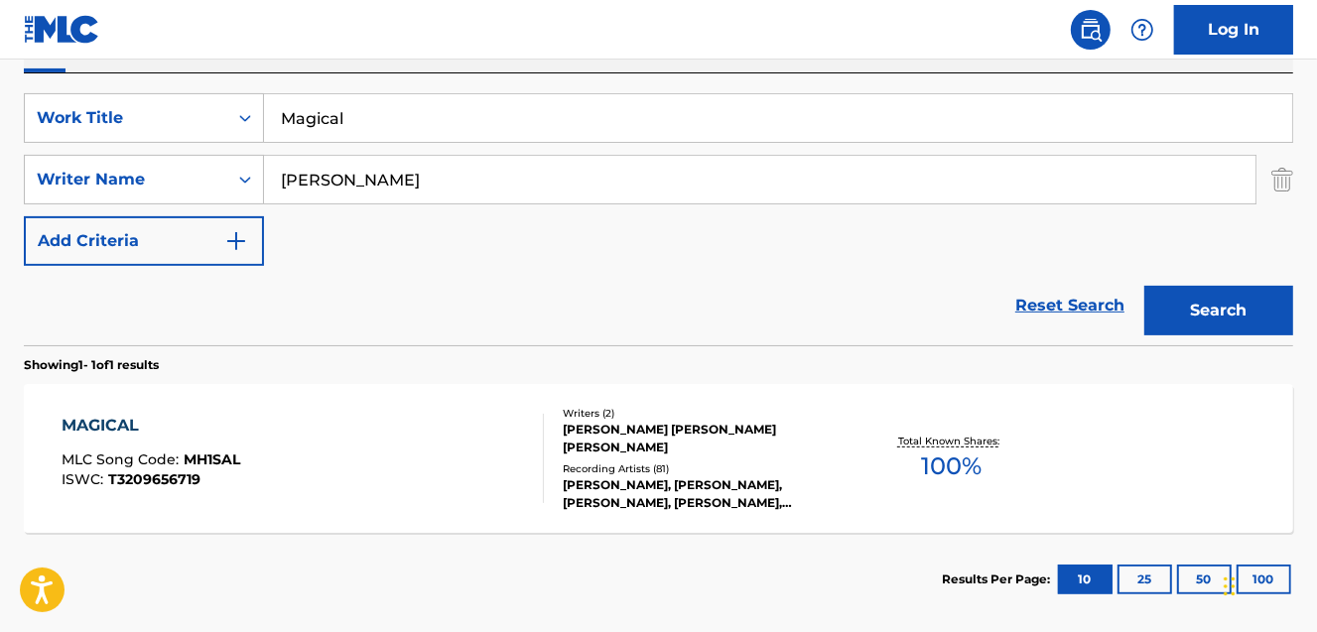
click at [919, 463] on div "Total Known Shares: 100 %" at bounding box center [950, 459] width 211 height 61
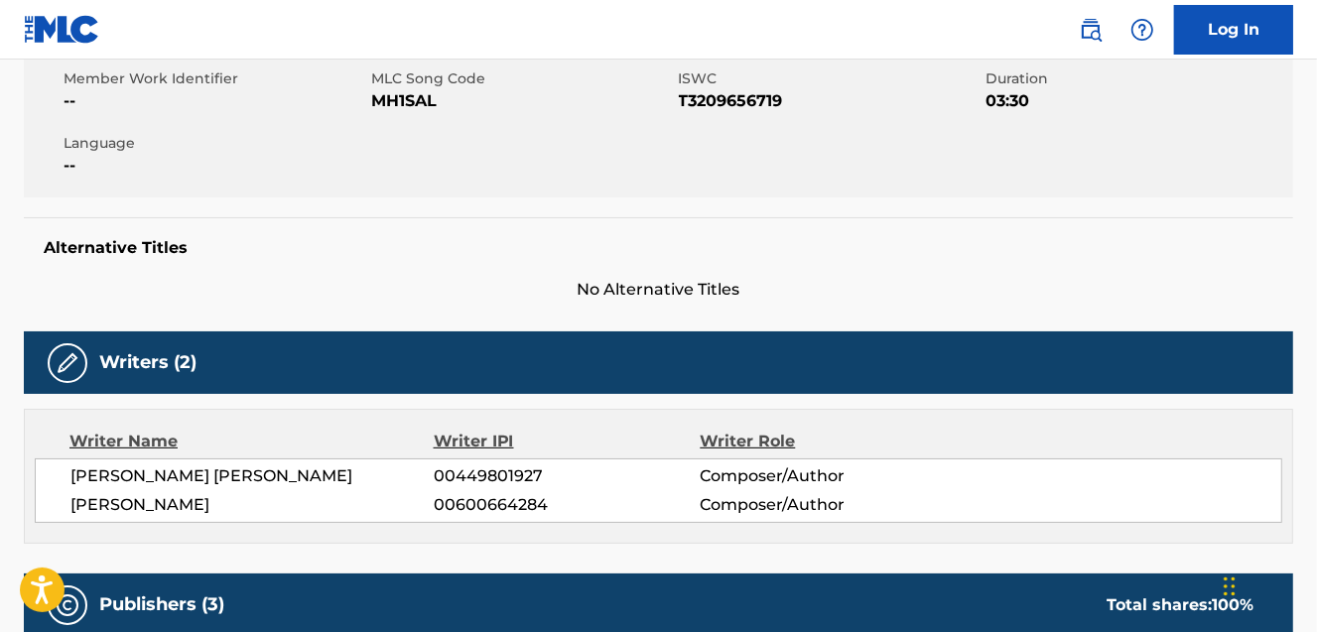
scroll to position [120, 0]
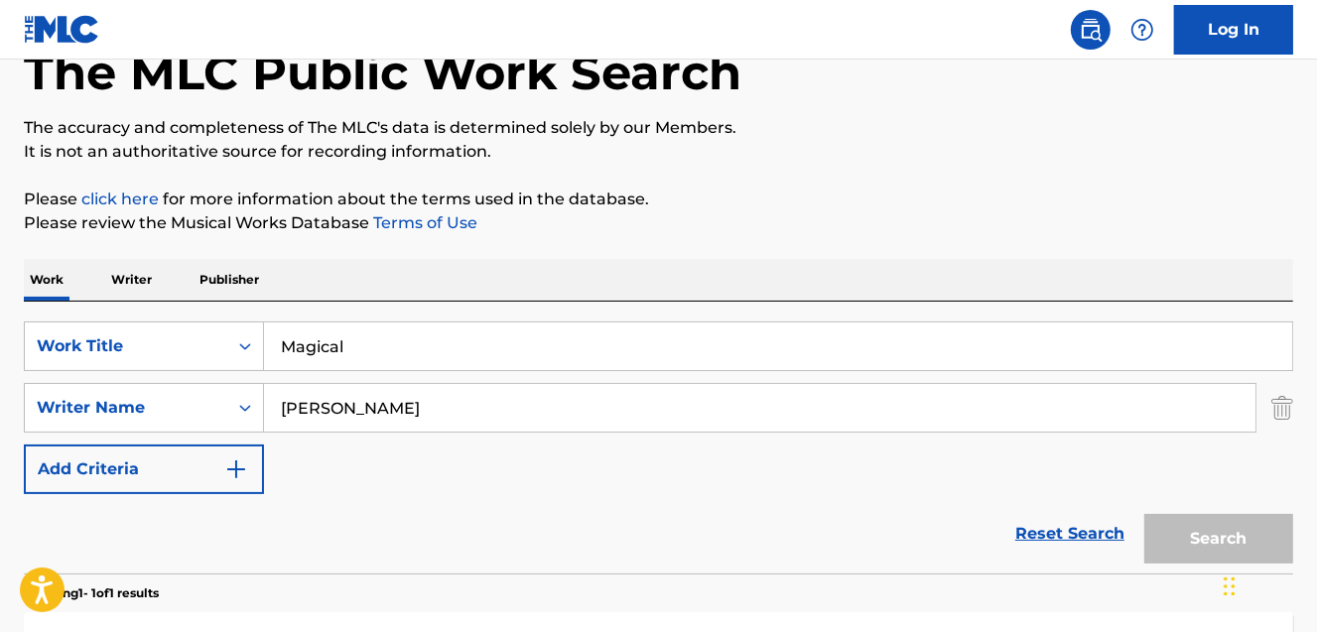
scroll to position [332, 0]
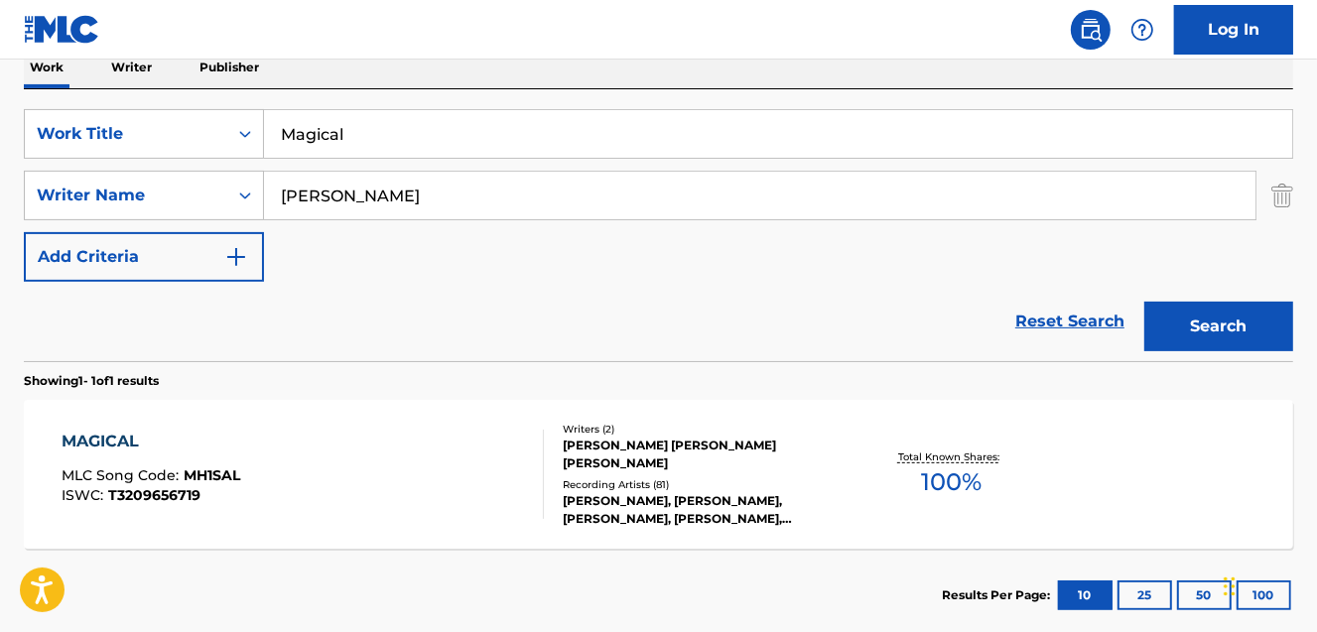
click at [314, 135] on input "Magical" at bounding box center [778, 134] width 1028 height 48
click at [1088, 244] on div "SearchWithCriteria96bf08cd-b87a-4ab3-a9b7-515b9b9fb4ce Work Title Magical Searc…" at bounding box center [658, 195] width 1269 height 173
click at [897, 442] on div "MAGICAL MLC Song Code : MH1SAL ISWC : T3209656719 Writers ( 2 ) AARON BROOKING …" at bounding box center [658, 474] width 1269 height 149
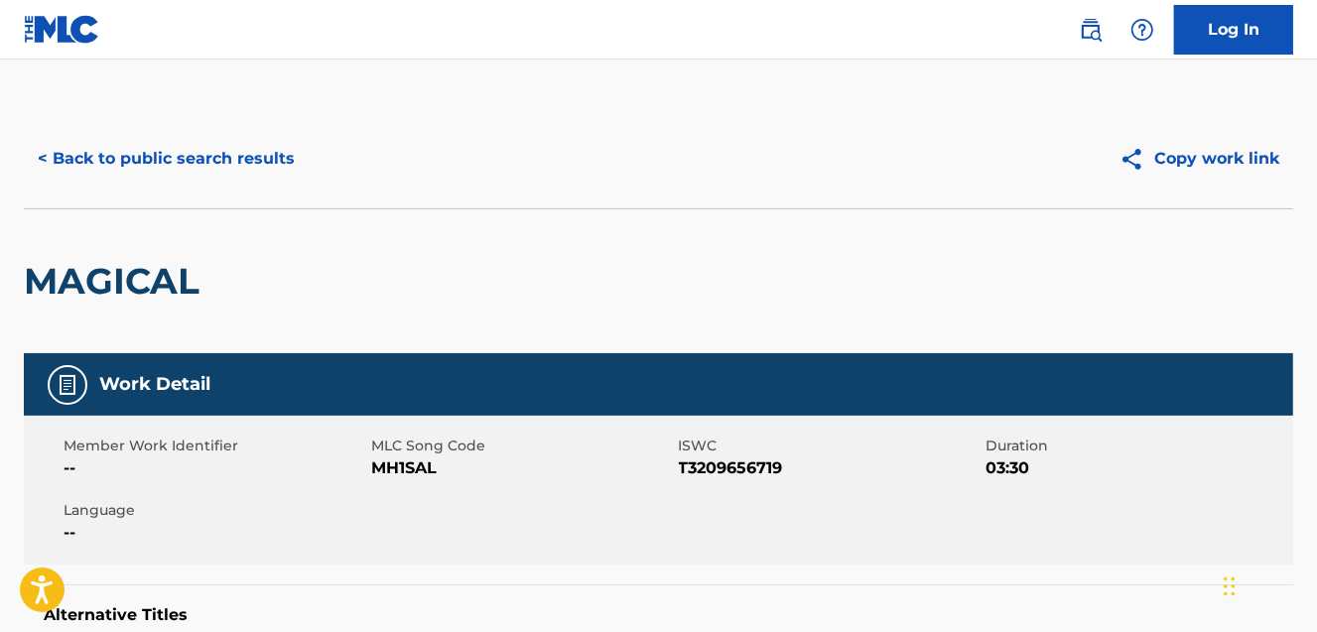
scroll to position [332, 0]
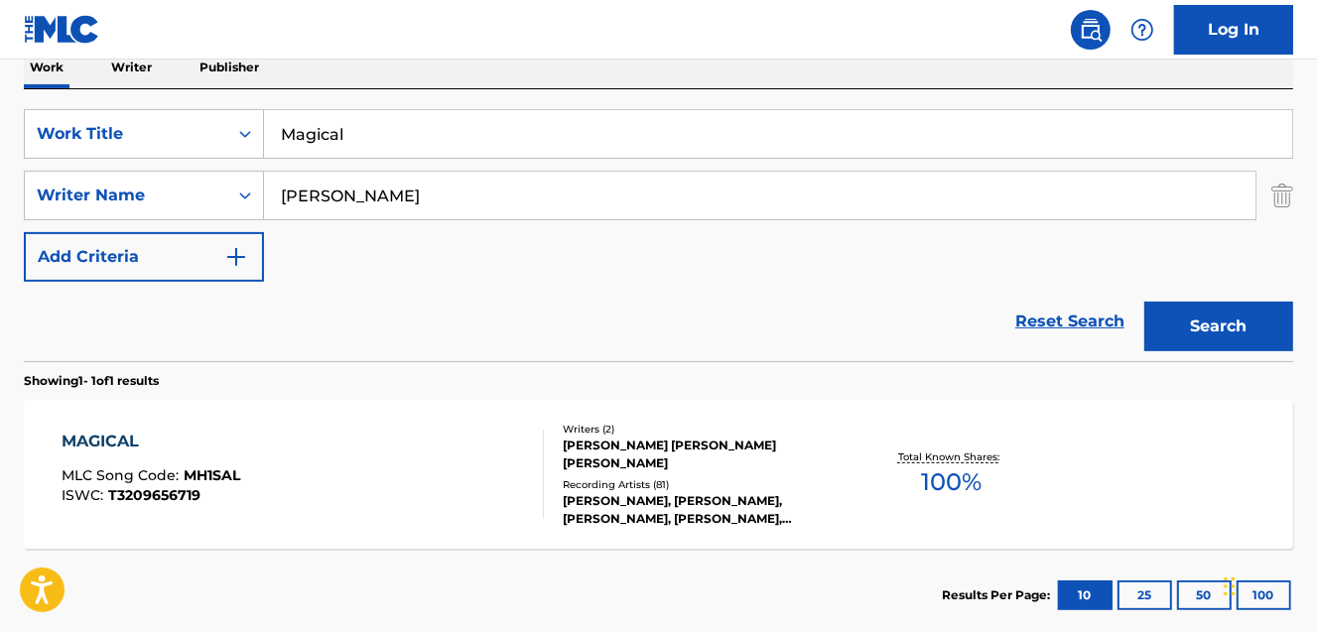
click at [319, 136] on input "Magical" at bounding box center [778, 134] width 1028 height 48
paste input "England"
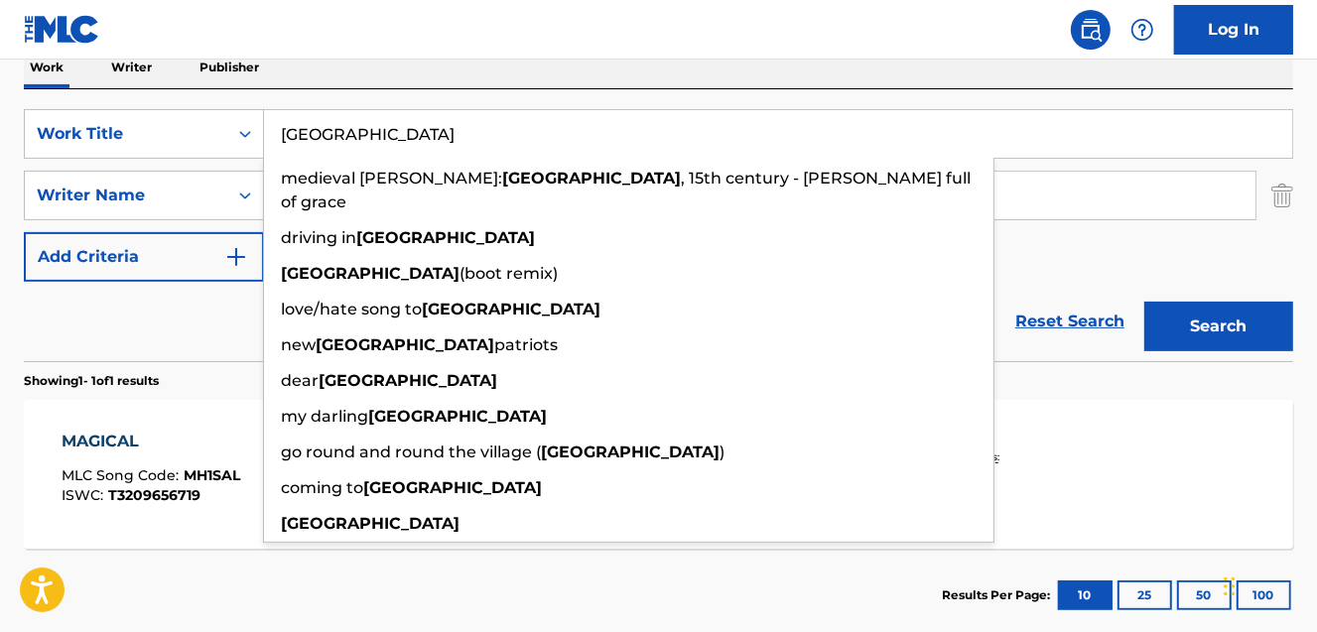
click at [1144, 302] on button "Search" at bounding box center [1218, 327] width 149 height 50
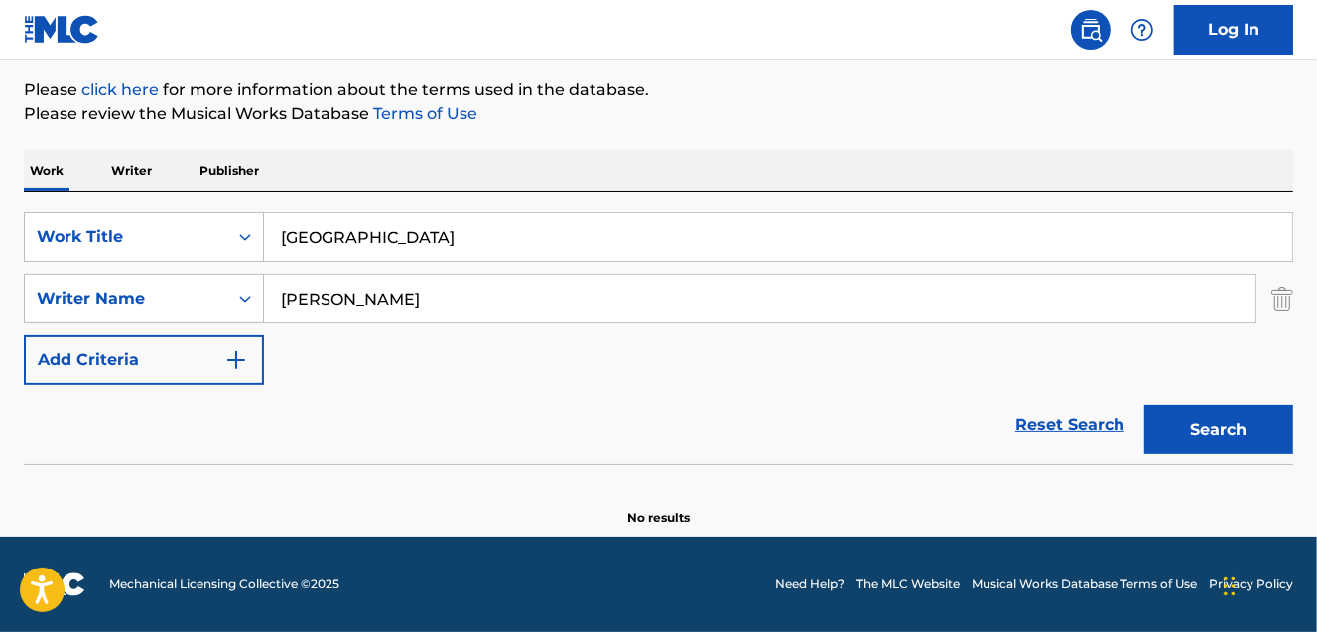
scroll to position [227, 0]
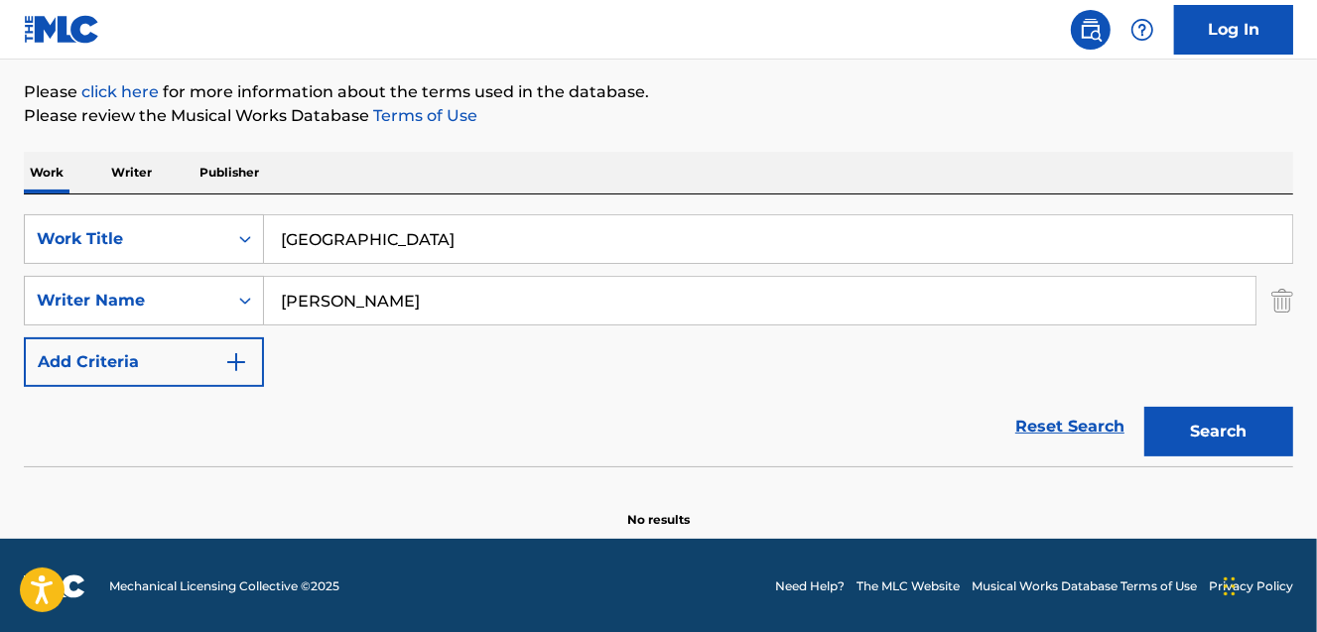
click at [1170, 416] on button "Search" at bounding box center [1218, 432] width 149 height 50
click at [309, 240] on input "England" at bounding box center [778, 239] width 1028 height 48
paste input "Amazing"
type input "Amazing"
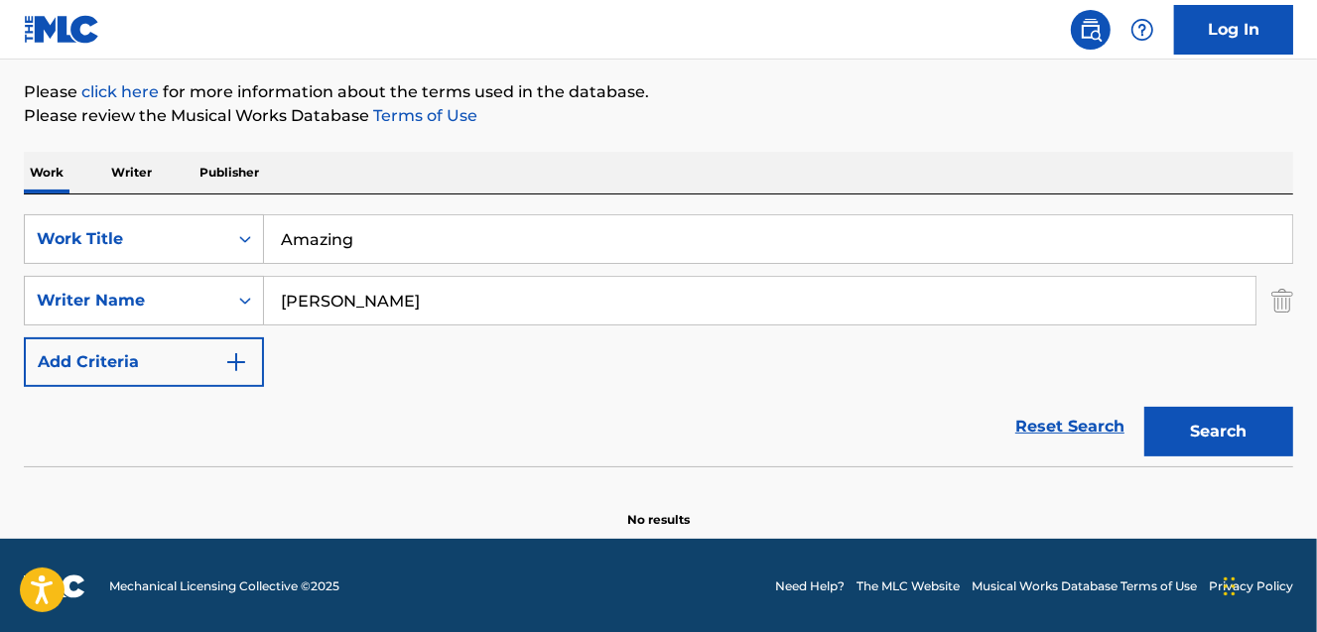
click at [1144, 407] on button "Search" at bounding box center [1218, 432] width 149 height 50
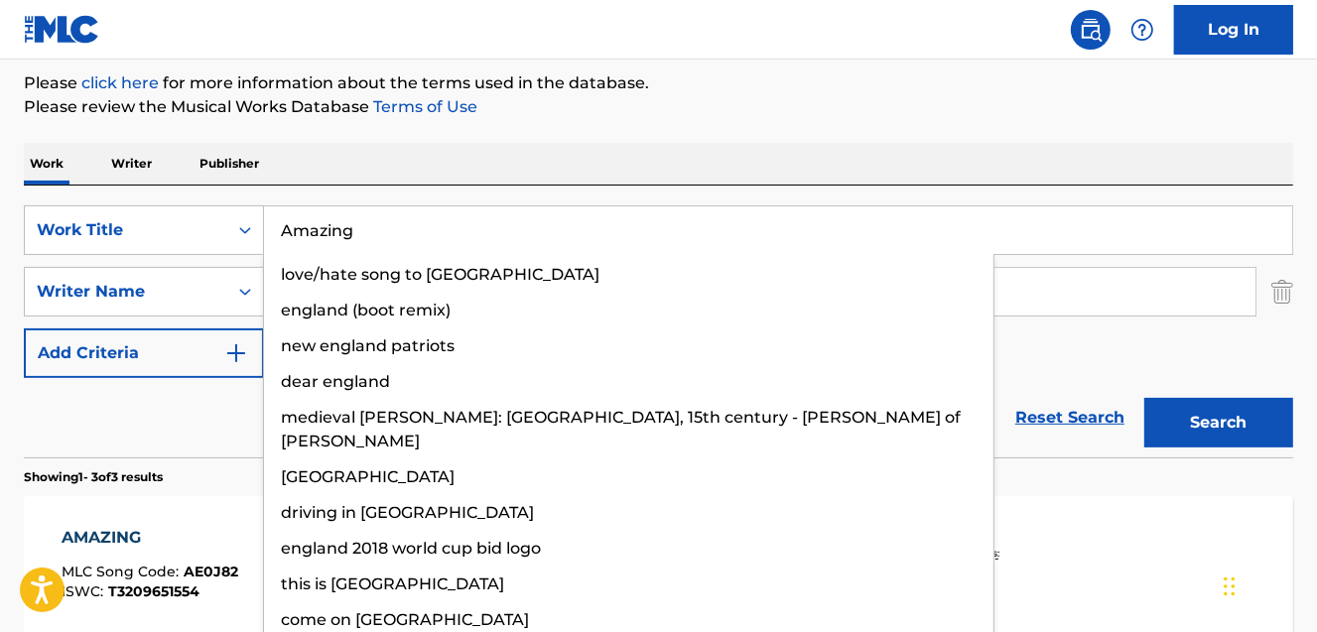
scroll to position [467, 0]
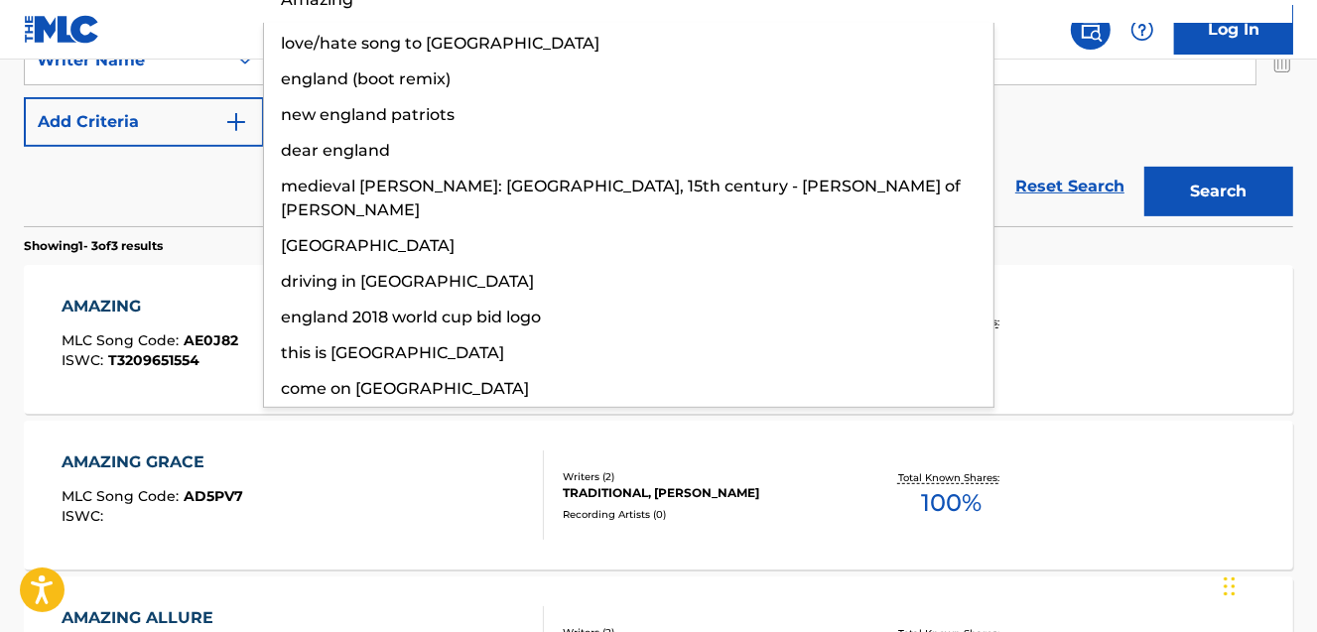
click at [855, 512] on div "Total Known Shares: 100 %" at bounding box center [950, 495] width 211 height 61
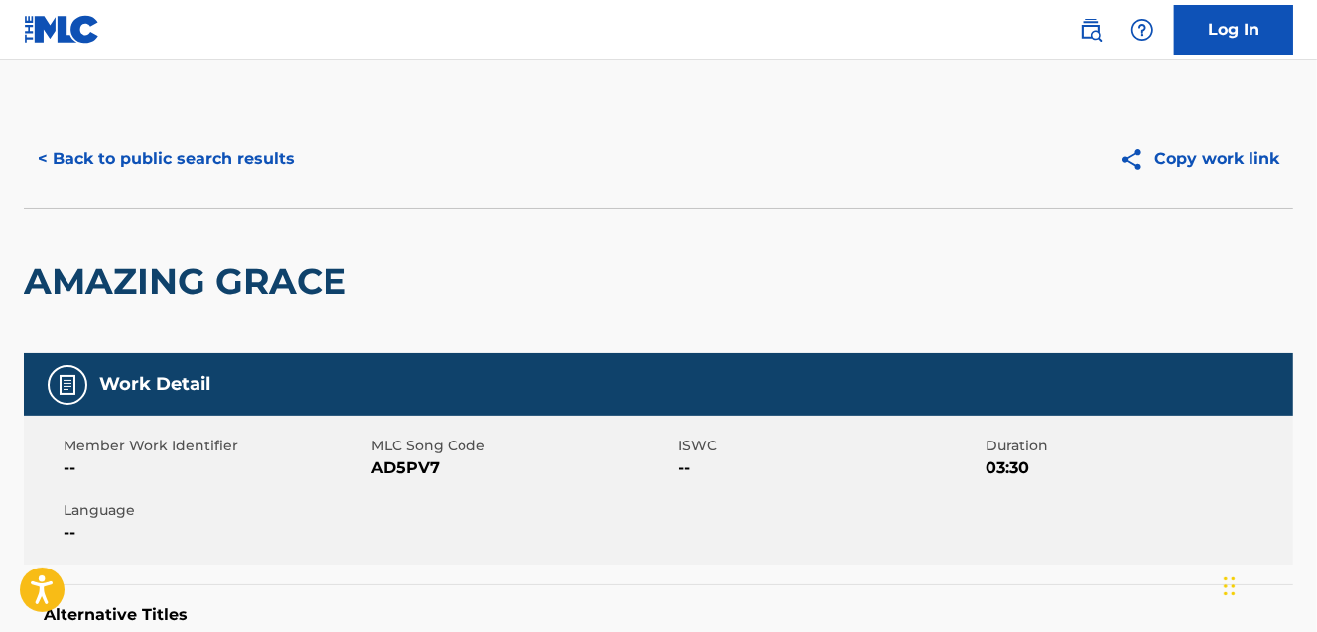
scroll to position [580, 0]
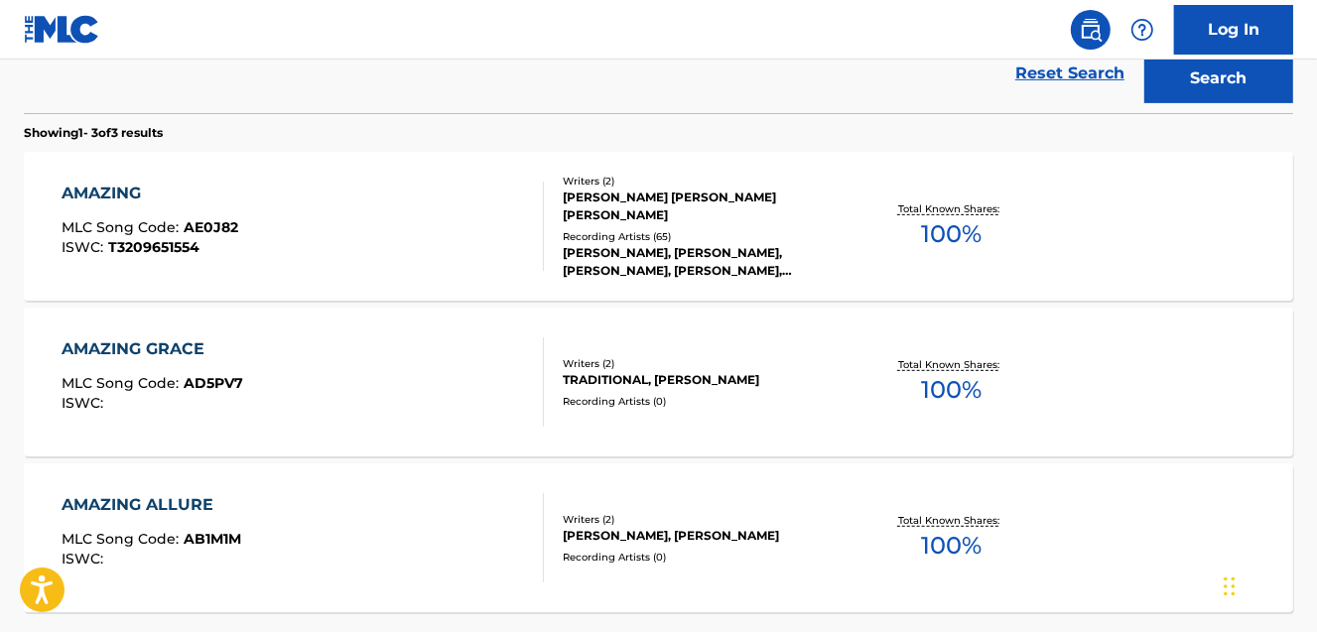
click at [650, 249] on div "[PERSON_NAME], [PERSON_NAME], [PERSON_NAME], [PERSON_NAME], [PERSON_NAME]" at bounding box center [704, 262] width 283 height 36
